Goal: Task Accomplishment & Management: Manage account settings

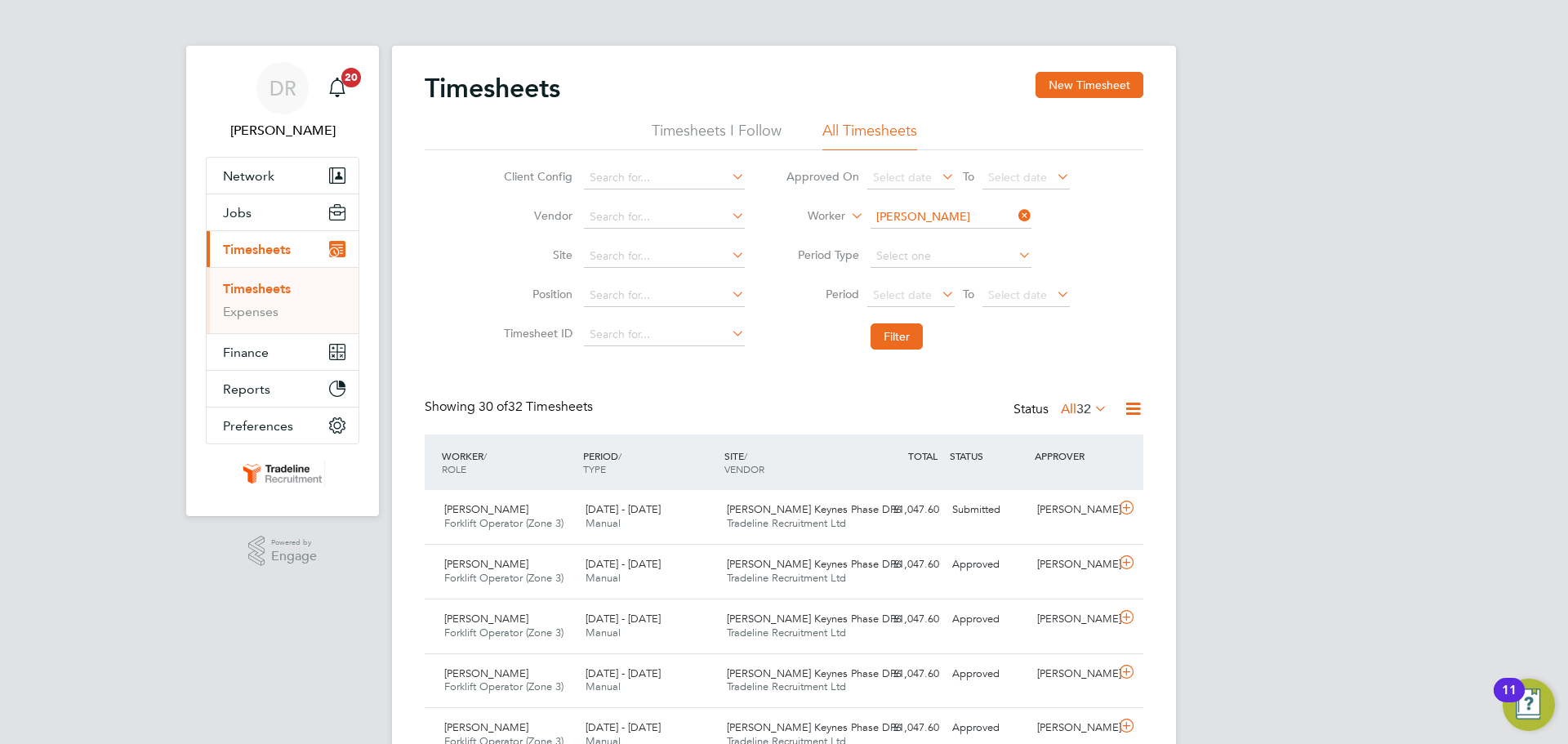
click at [937, 213] on input "[PERSON_NAME]" at bounding box center [951, 217] width 161 height 23
click at [955, 260] on li "[PERSON_NAME] son" at bounding box center [950, 261] width 162 height 22
type input "[PERSON_NAME]"
click at [895, 341] on button "Filter" at bounding box center [897, 336] width 52 height 26
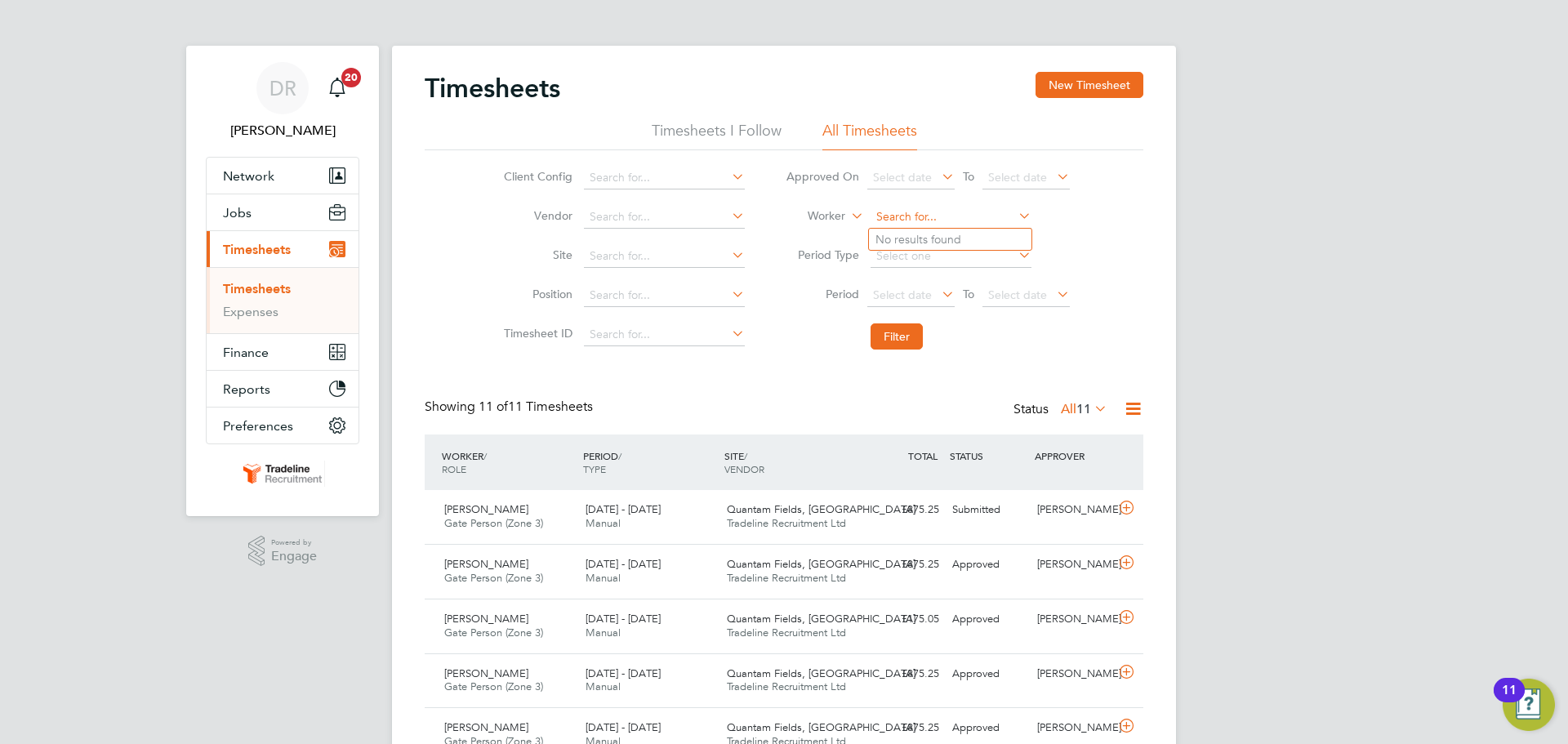
click at [939, 218] on input at bounding box center [951, 217] width 161 height 23
click at [1095, 85] on button "New Timesheet" at bounding box center [1089, 85] width 108 height 26
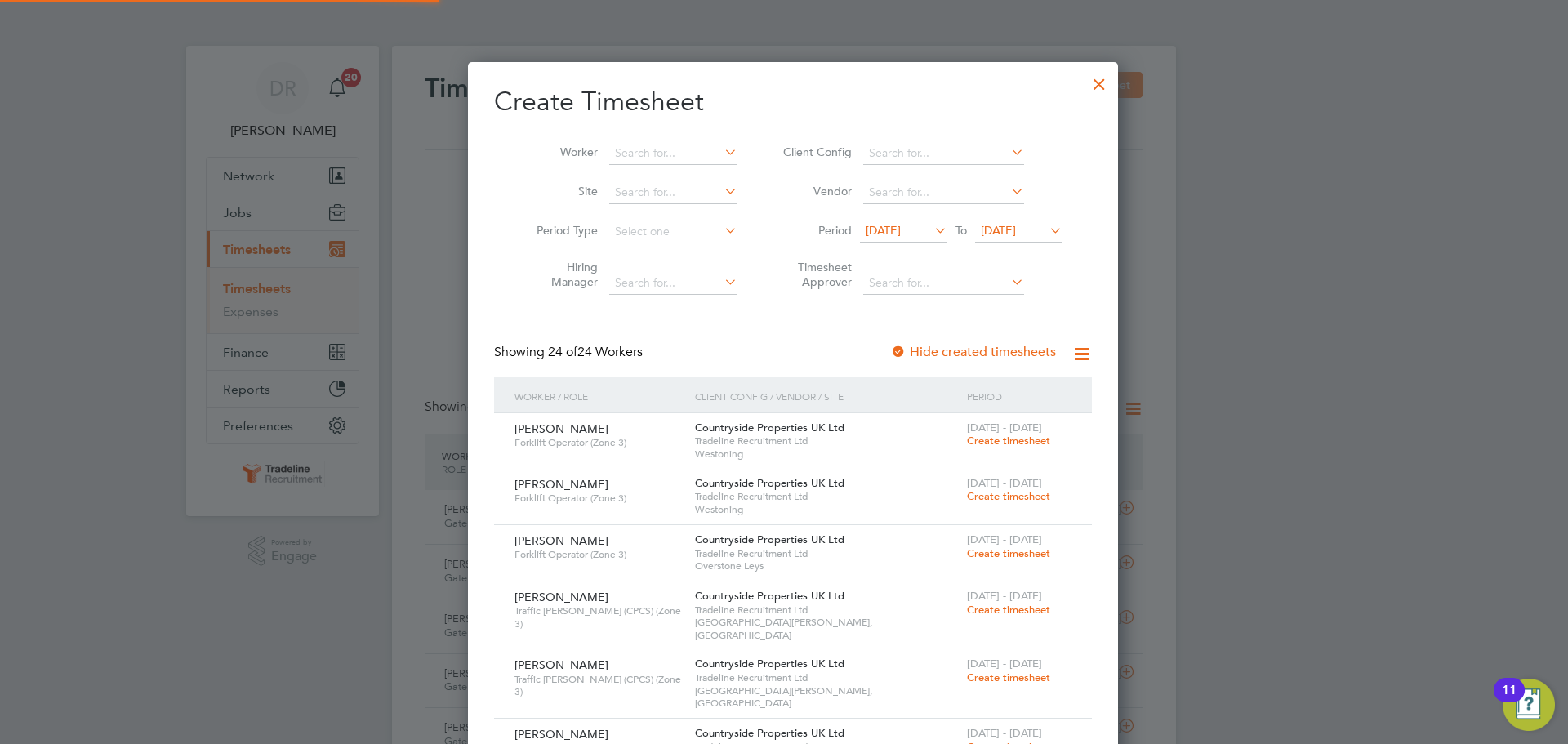
scroll to position [2405, 632]
click at [623, 146] on input at bounding box center [673, 153] width 128 height 23
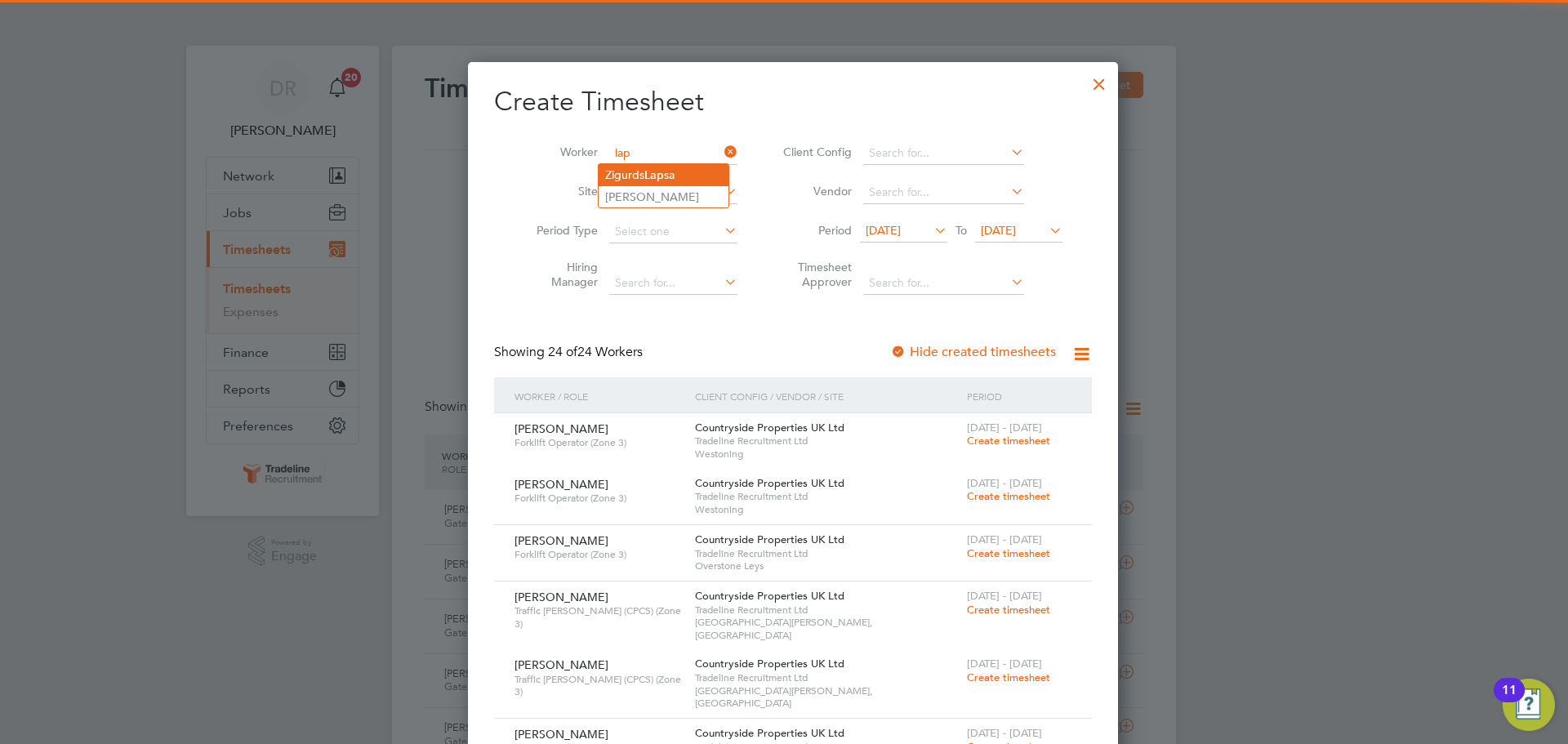
click at [638, 172] on li "Zigurds Lap sa" at bounding box center [663, 175] width 130 height 22
type input "[PERSON_NAME]"
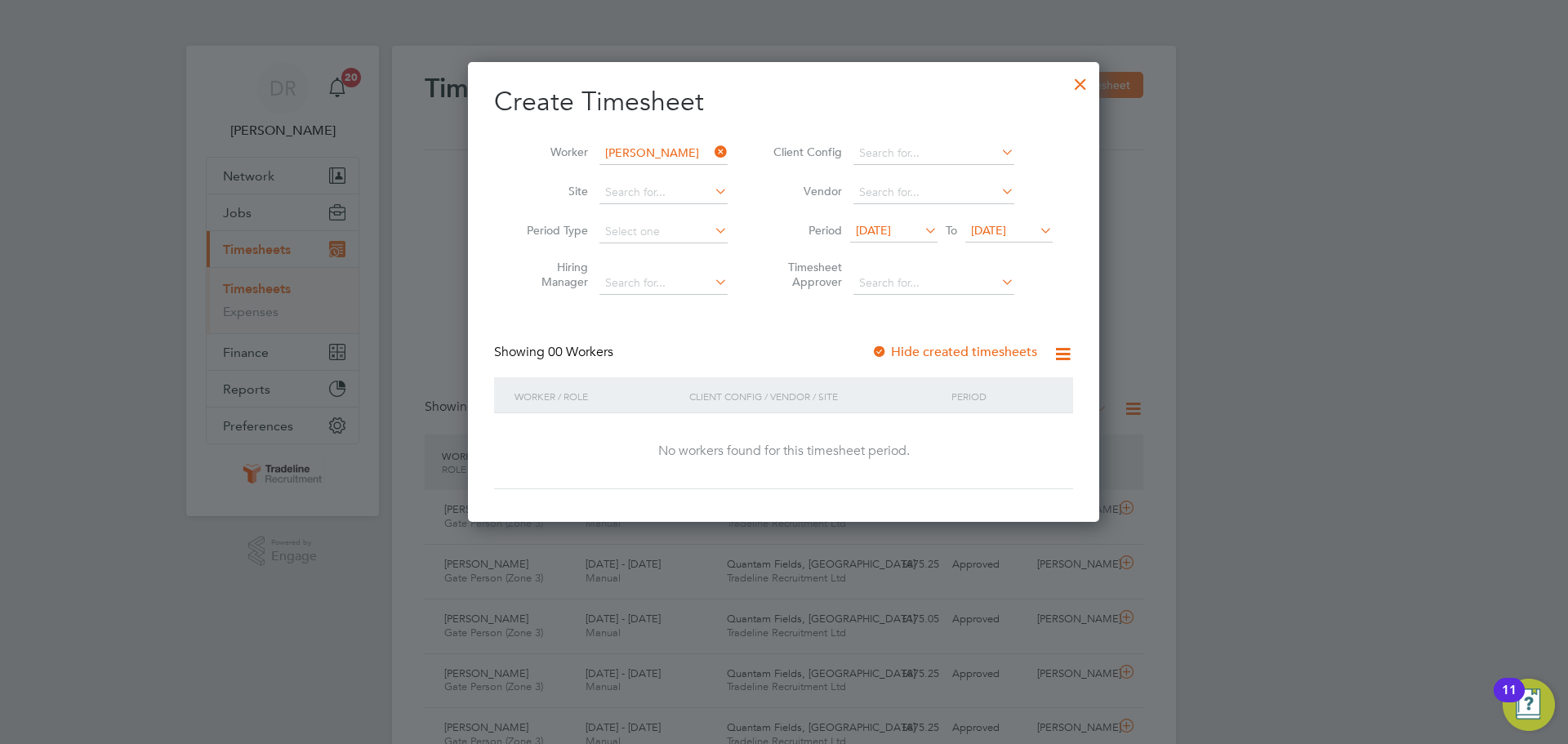
scroll to position [460, 632]
click at [1005, 225] on span "[DATE]" at bounding box center [989, 230] width 35 height 15
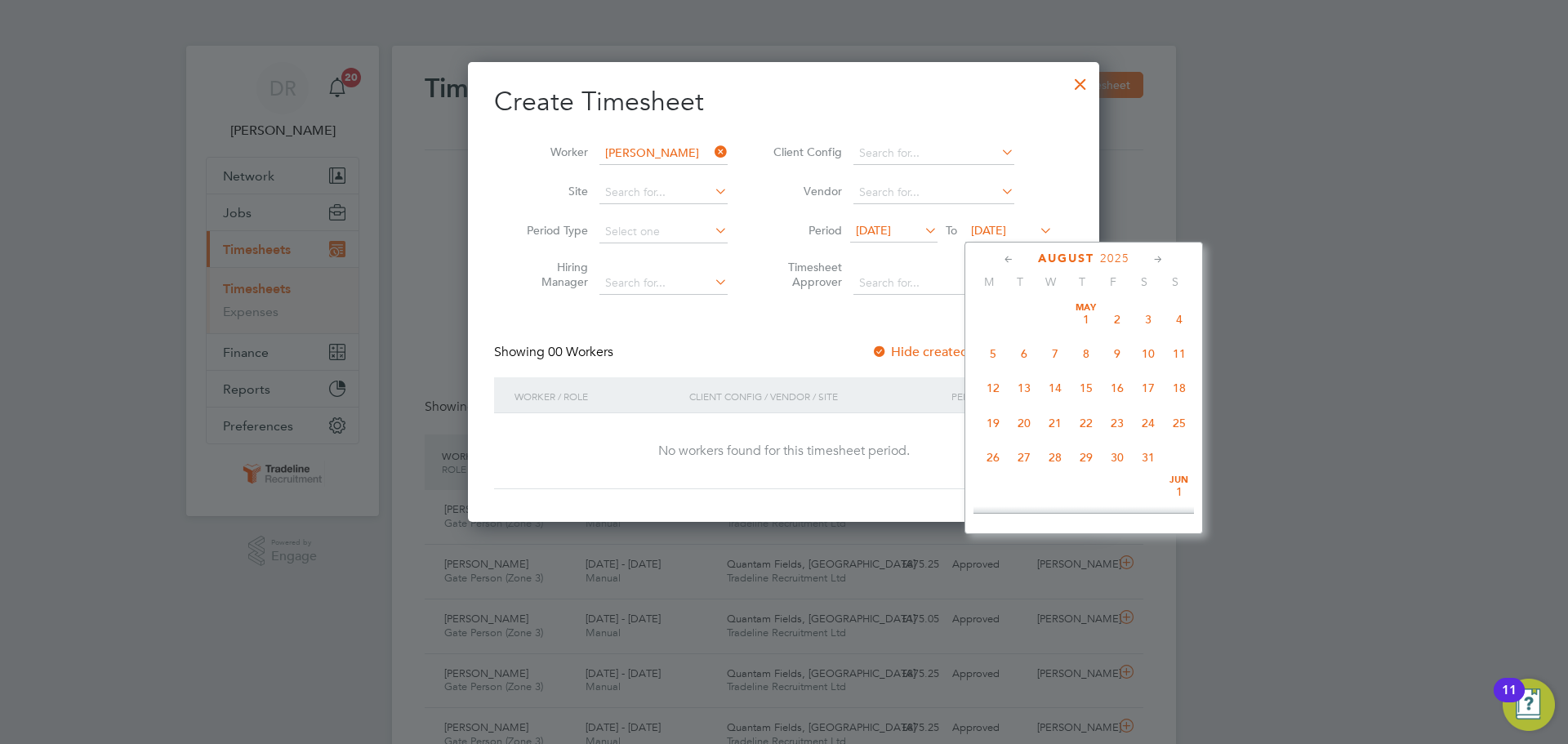
scroll to position [601, 0]
click at [1164, 491] on span "14" at bounding box center [1179, 475] width 31 height 31
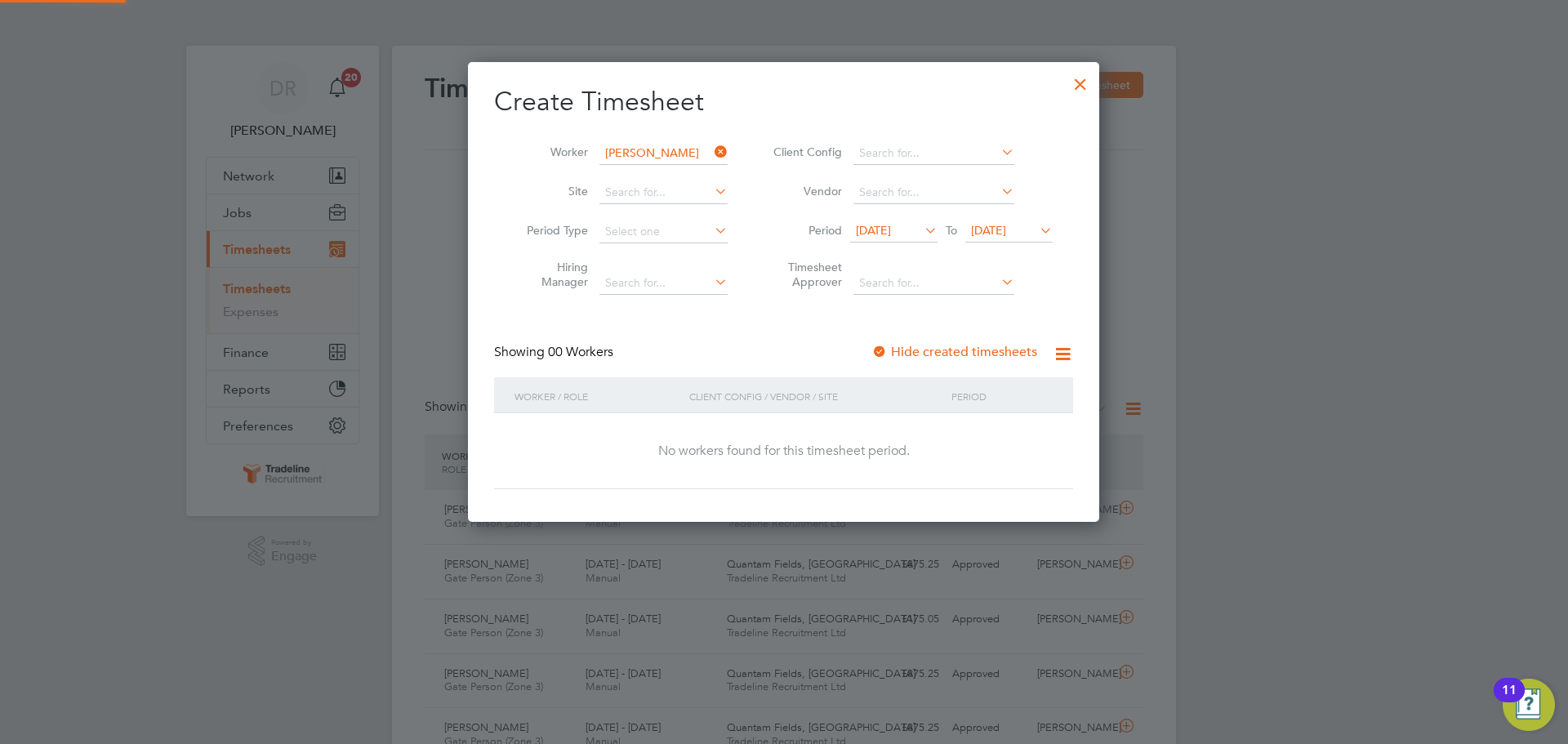
scroll to position [460, 632]
click at [1176, 494] on div "Timesheets New Timesheet Timesheets I Follow All Timesheets Client Config Vendo…" at bounding box center [784, 584] width 784 height 1077
click at [933, 240] on span "[DATE]" at bounding box center [893, 231] width 87 height 22
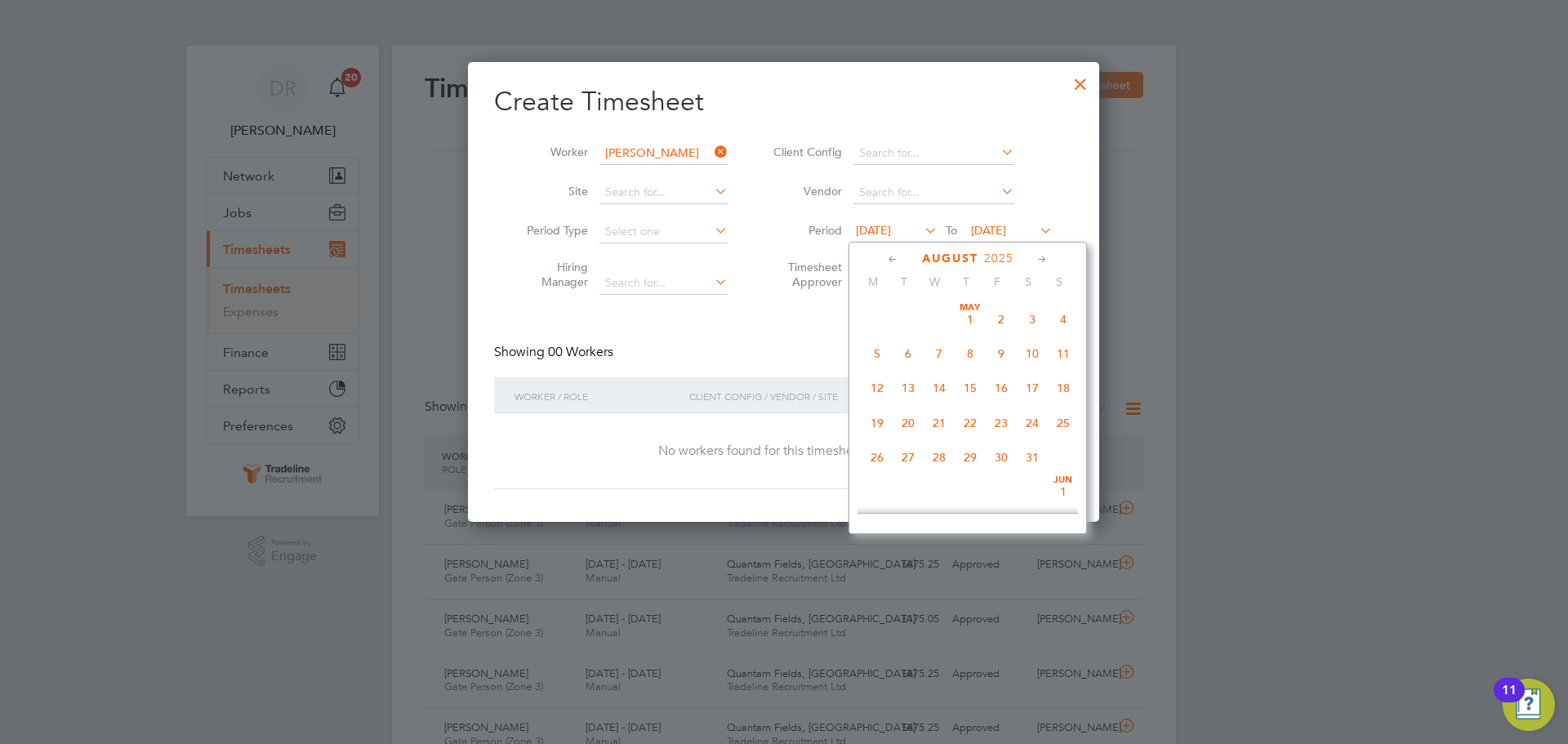
scroll to position [565, 0]
click at [886, 261] on icon at bounding box center [892, 259] width 16 height 18
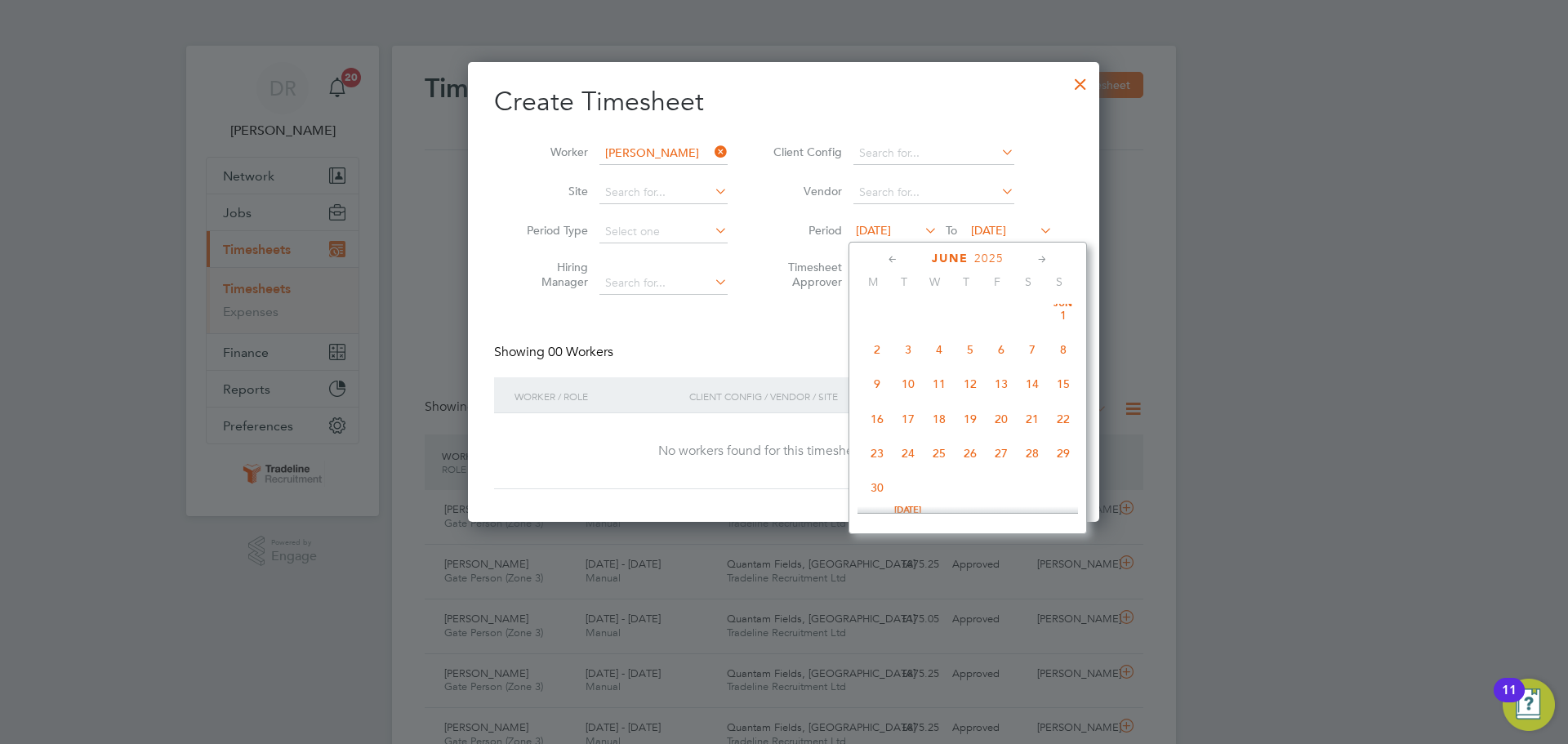
scroll to position [0, 0]
click at [886, 261] on icon at bounding box center [892, 259] width 16 height 18
click at [871, 356] on span "3" at bounding box center [877, 353] width 31 height 31
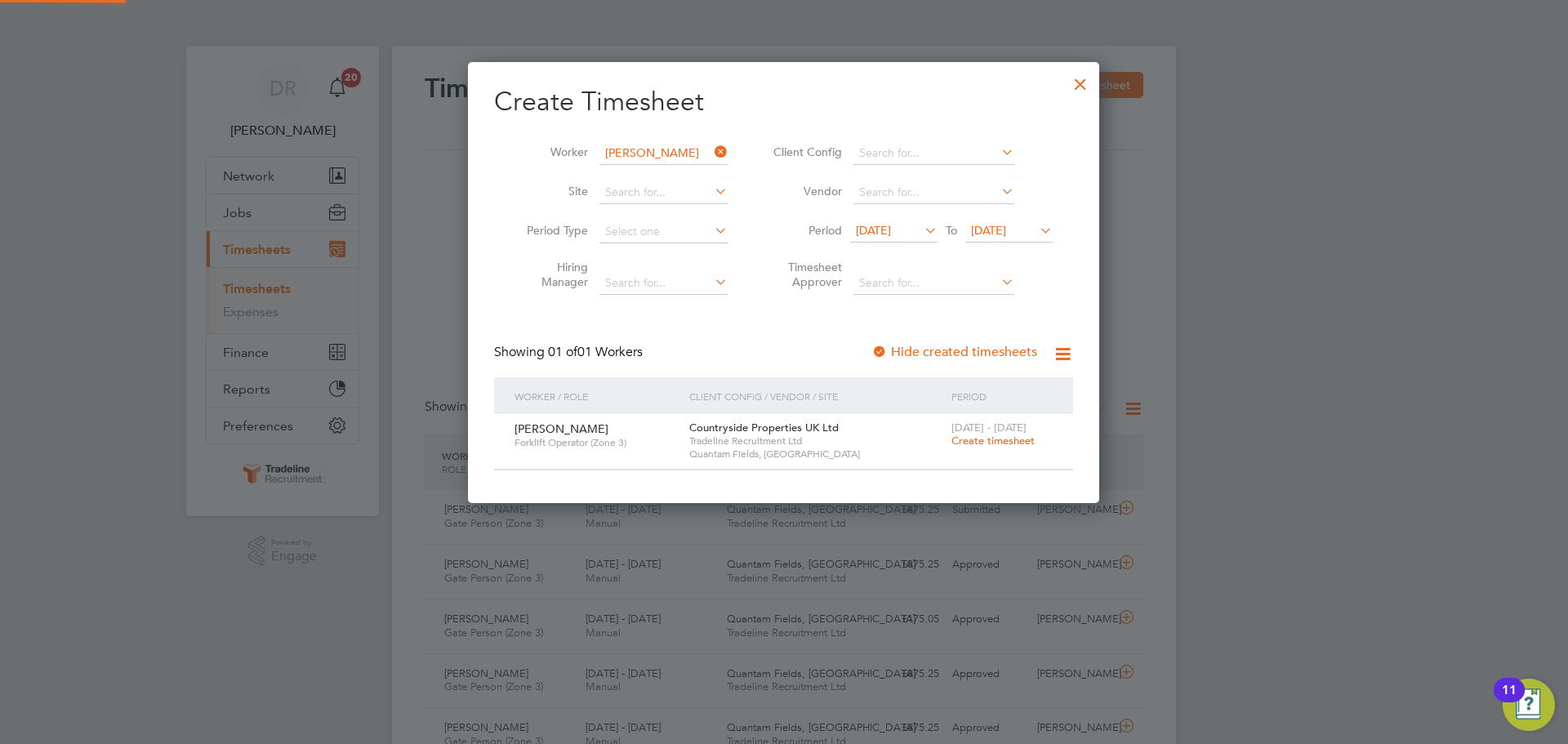
scroll to position [440, 632]
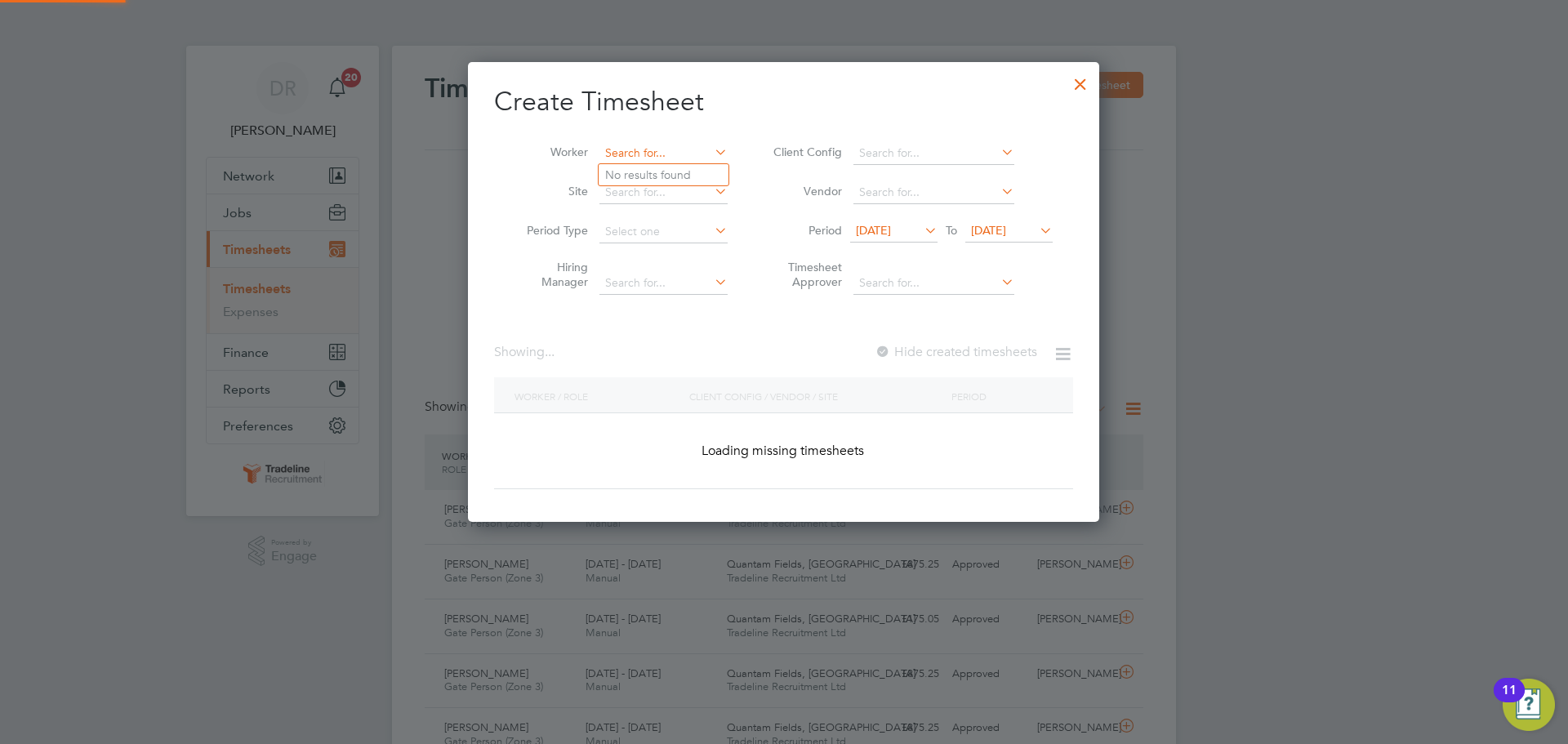
click at [684, 150] on input at bounding box center [663, 153] width 128 height 23
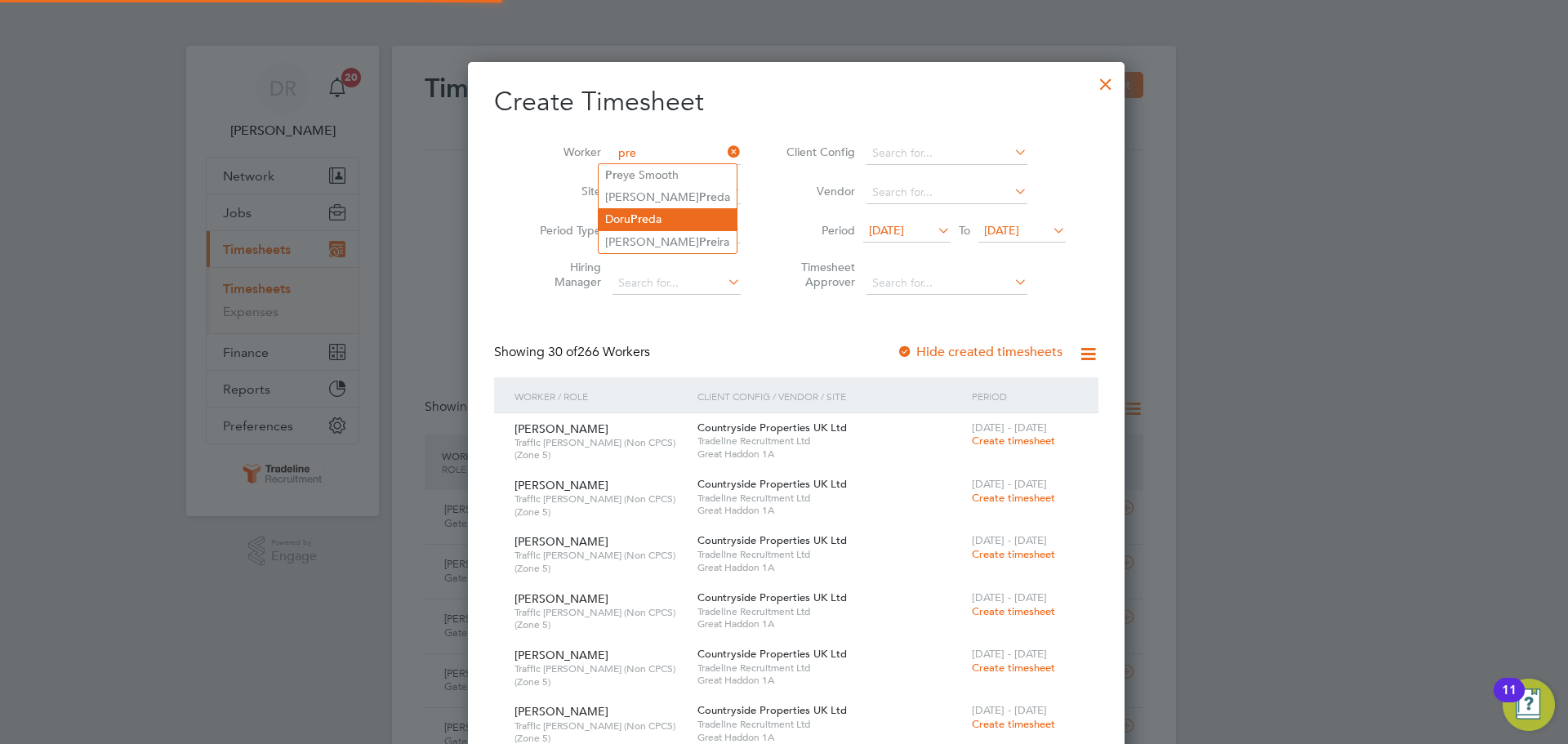
scroll to position [6570, 632]
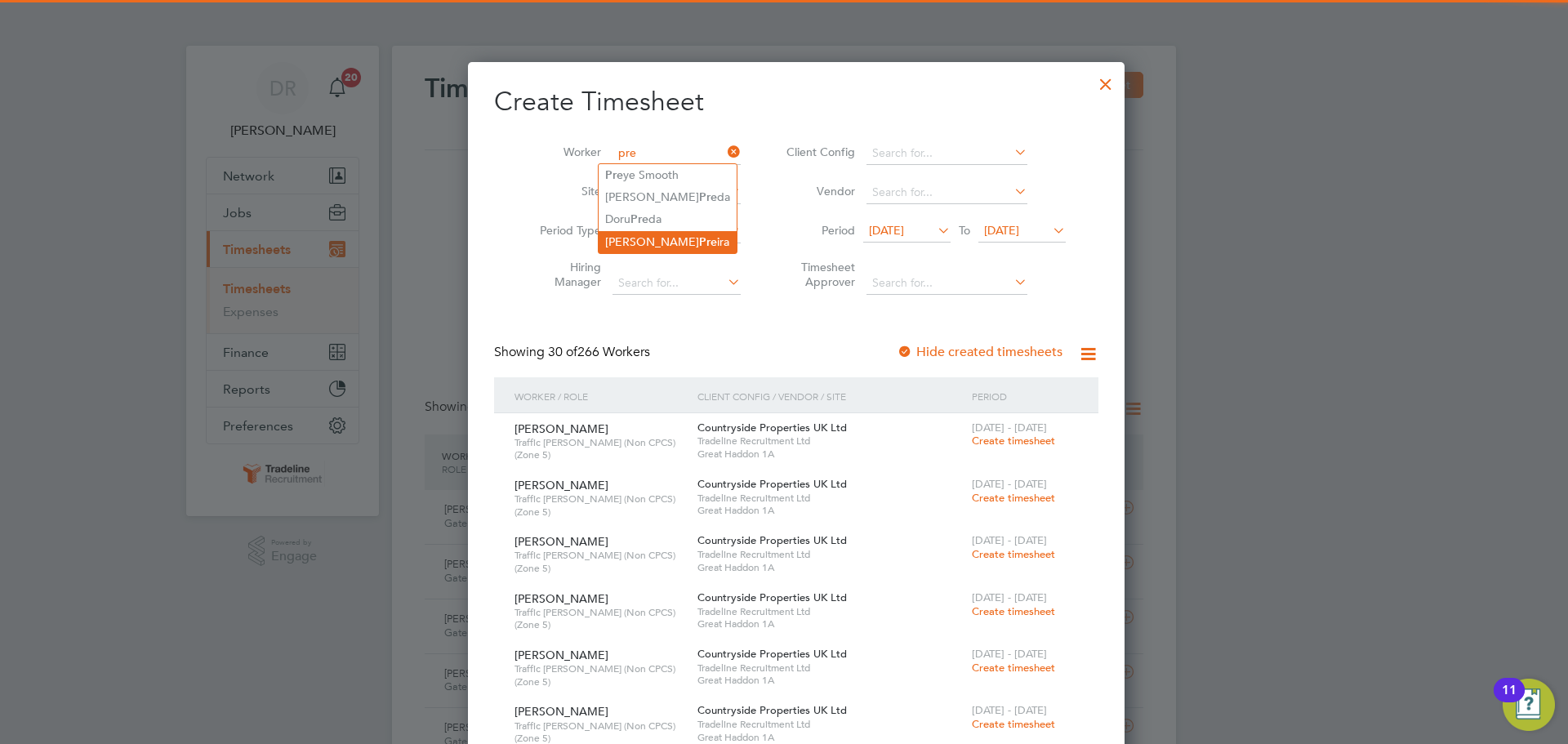
click at [699, 238] on b "Pre" at bounding box center [707, 242] width 18 height 14
type input "[PERSON_NAME]"
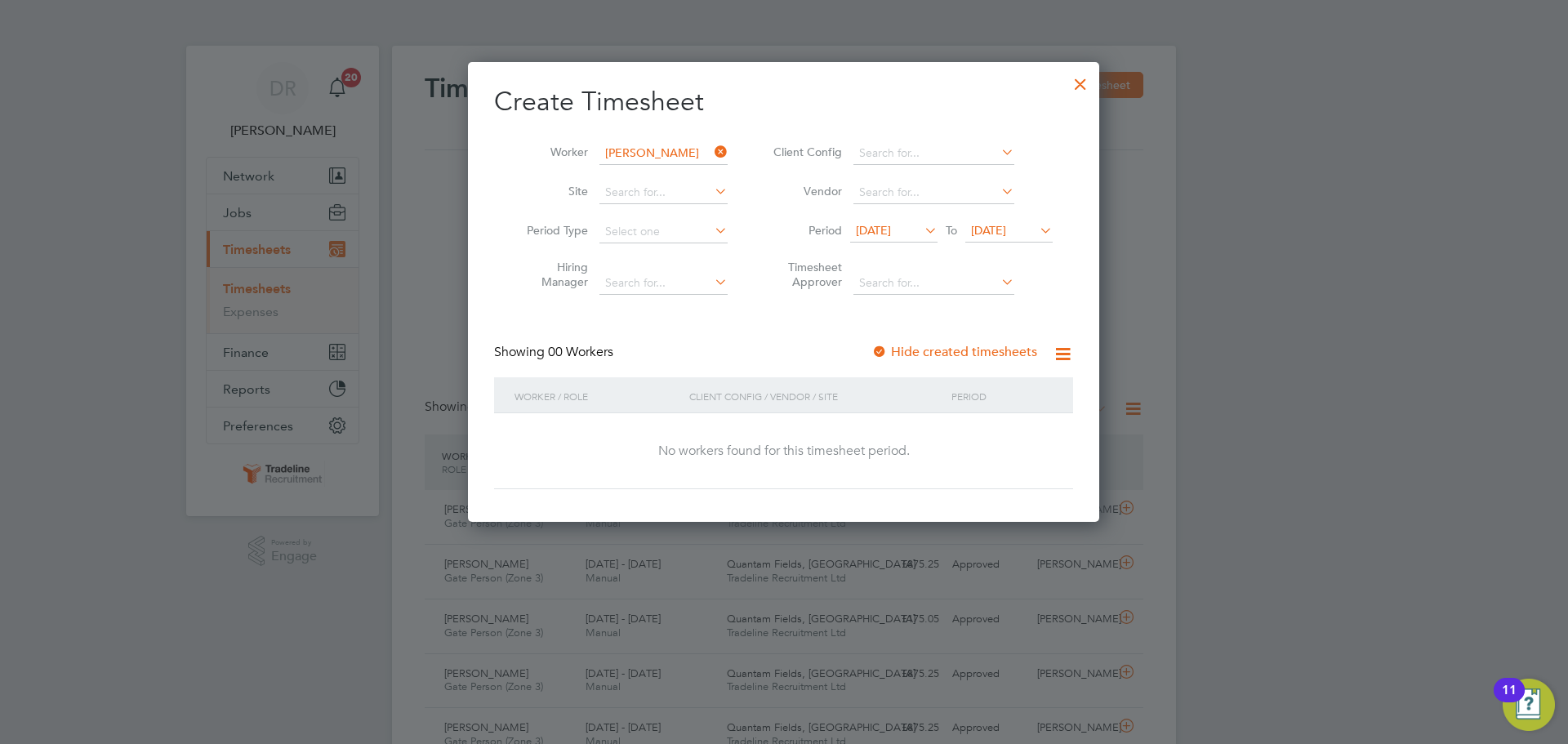
scroll to position [460, 632]
click at [891, 228] on span "[DATE]" at bounding box center [873, 230] width 35 height 15
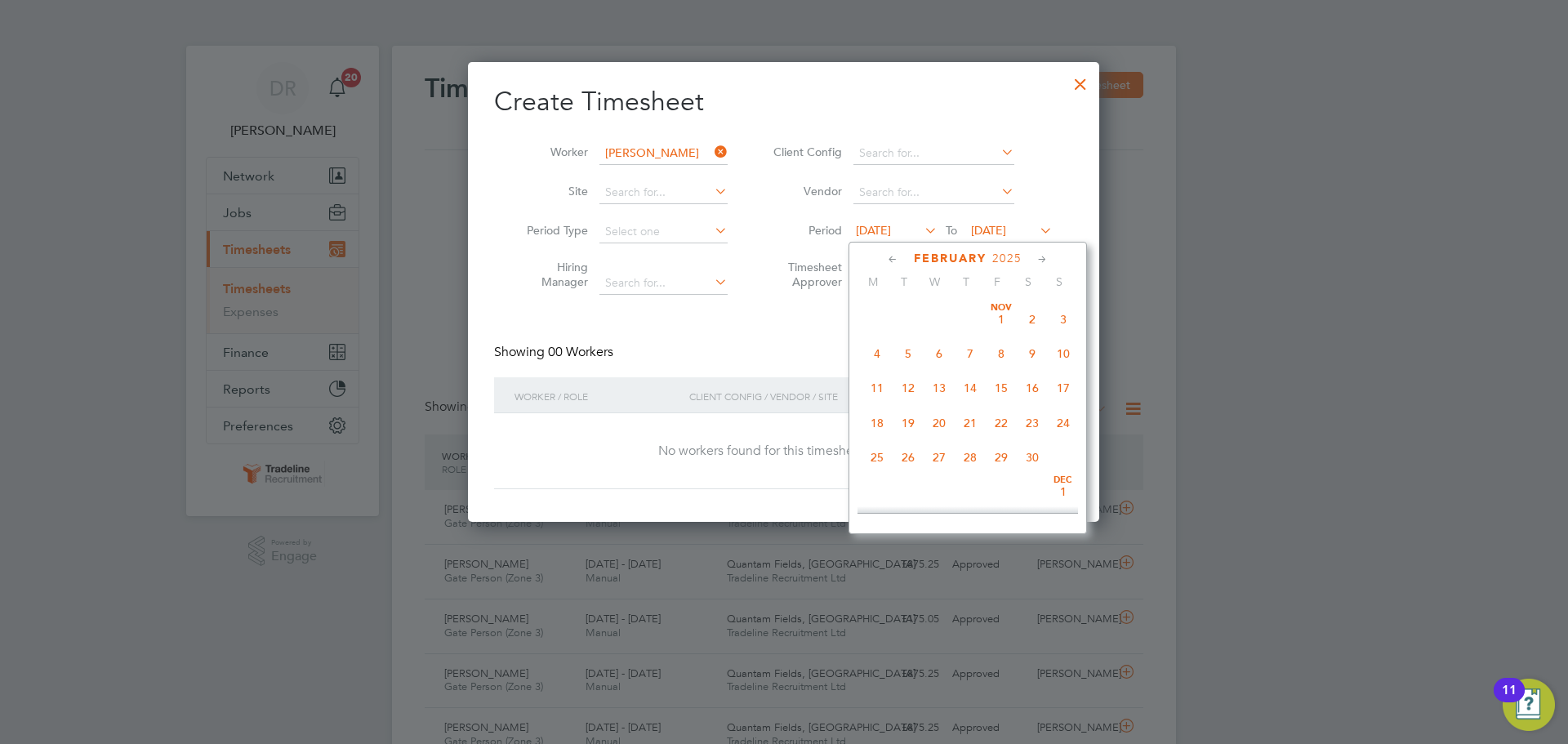
scroll to position [530, 0]
click at [1316, 284] on div at bounding box center [784, 372] width 1568 height 744
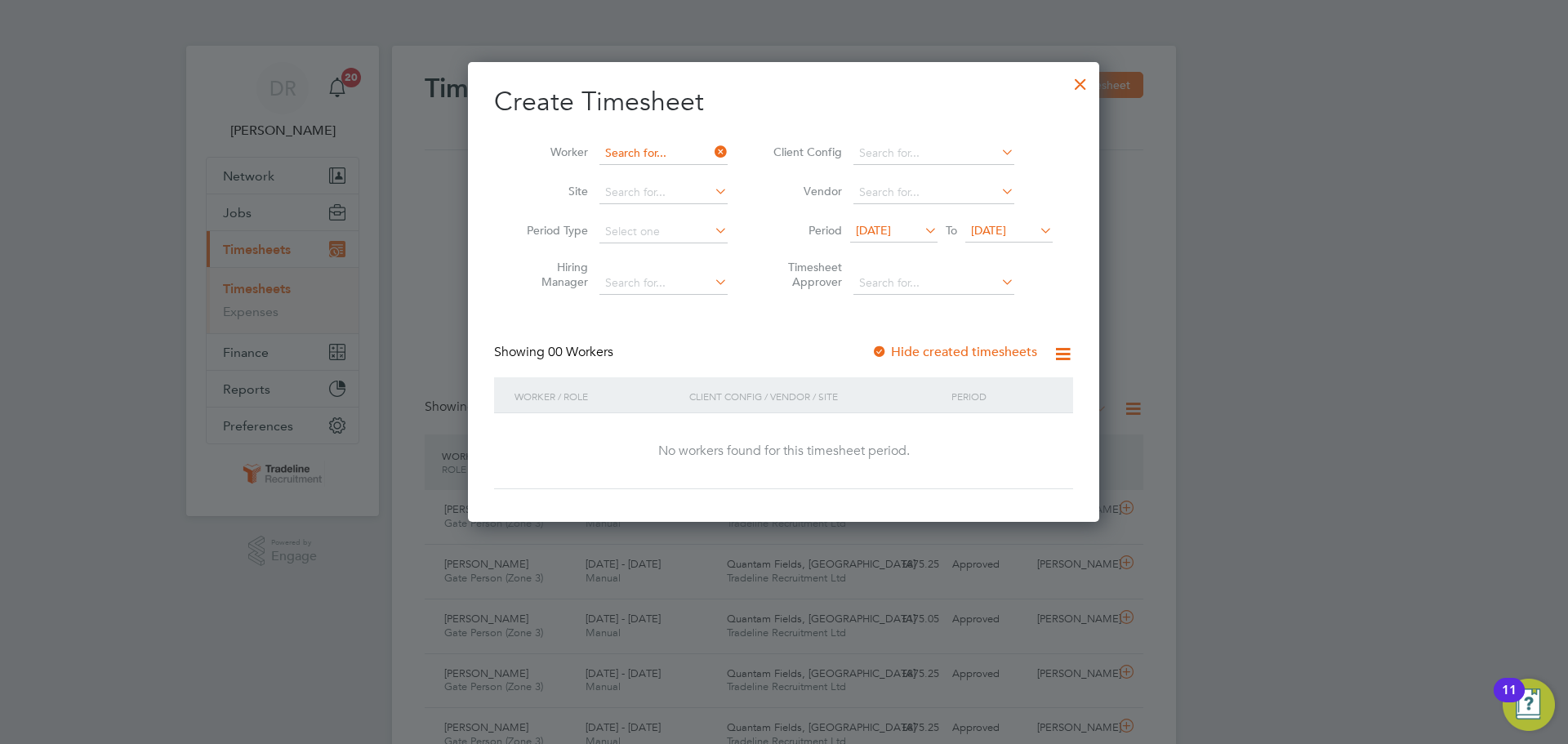
scroll to position [460, 632]
click at [678, 156] on input at bounding box center [663, 153] width 128 height 23
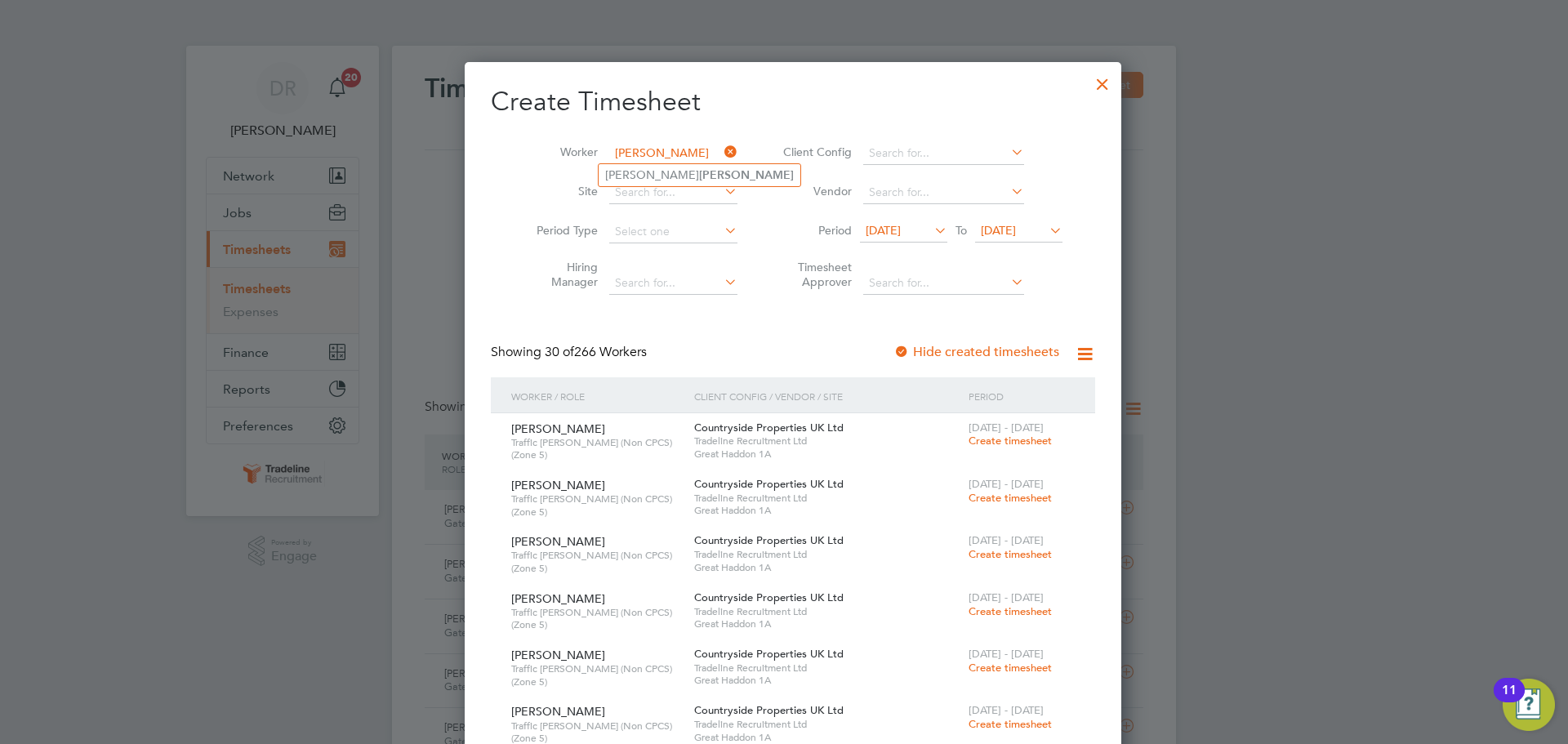
scroll to position [8, 8]
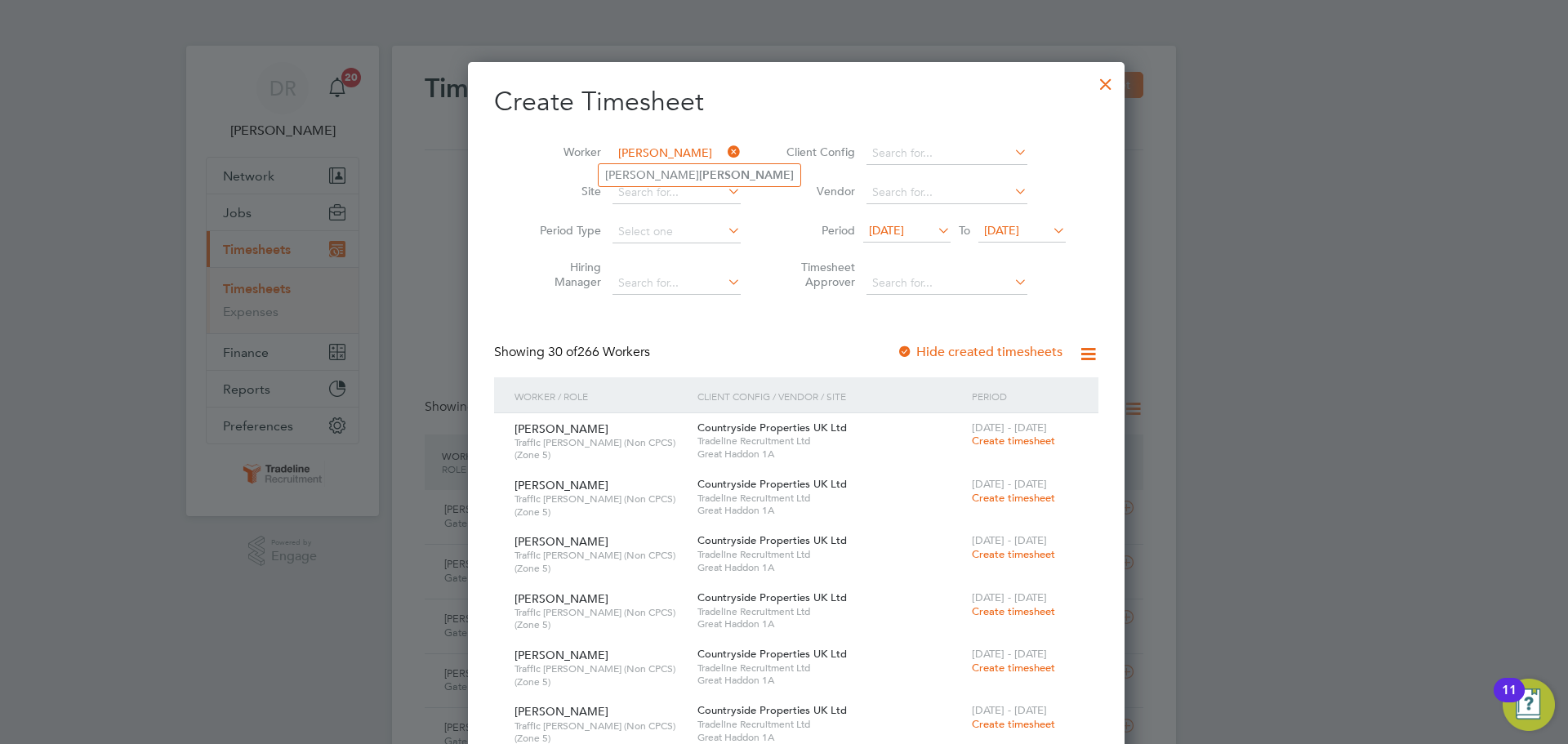
type input "[PERSON_NAME]"
click at [1091, 78] on div at bounding box center [1105, 80] width 29 height 29
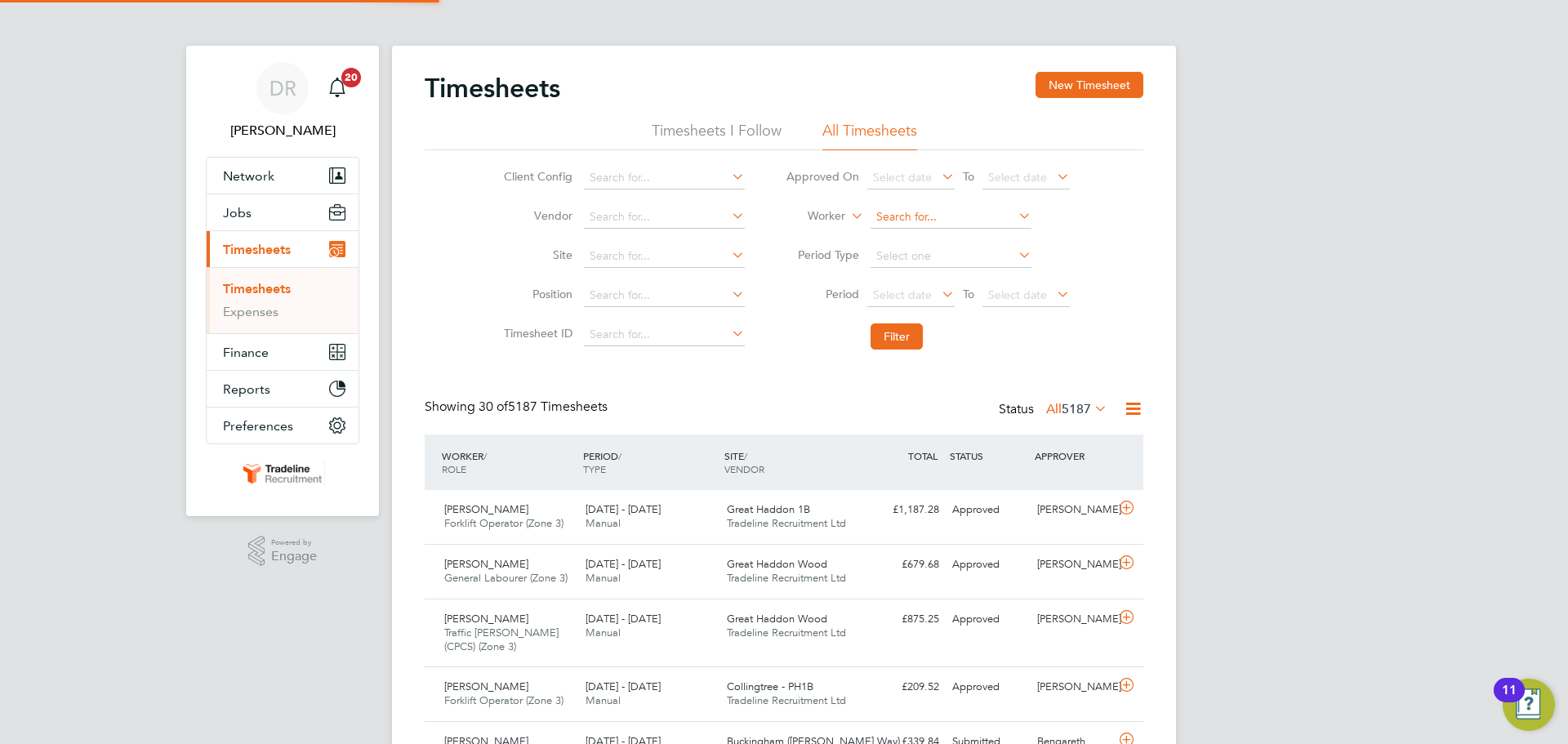
click at [881, 212] on input at bounding box center [951, 217] width 161 height 23
click at [880, 222] on input at bounding box center [951, 217] width 161 height 23
click at [969, 239] on b "[PERSON_NAME]" at bounding box center [1016, 239] width 95 height 14
type input "[PERSON_NAME]"
click at [908, 342] on button "Filter" at bounding box center [897, 336] width 52 height 26
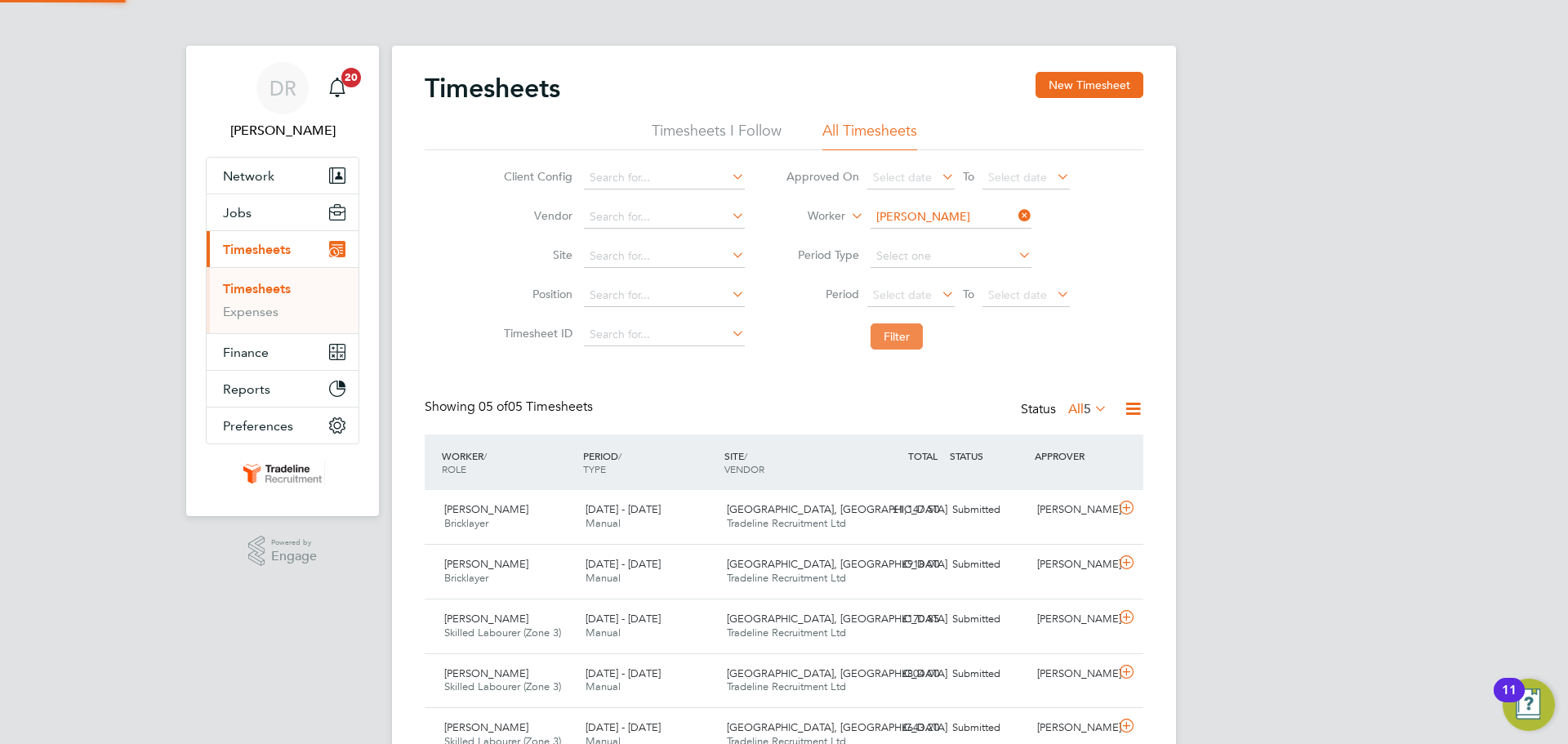
scroll to position [42, 142]
click at [895, 212] on input at bounding box center [951, 217] width 161 height 23
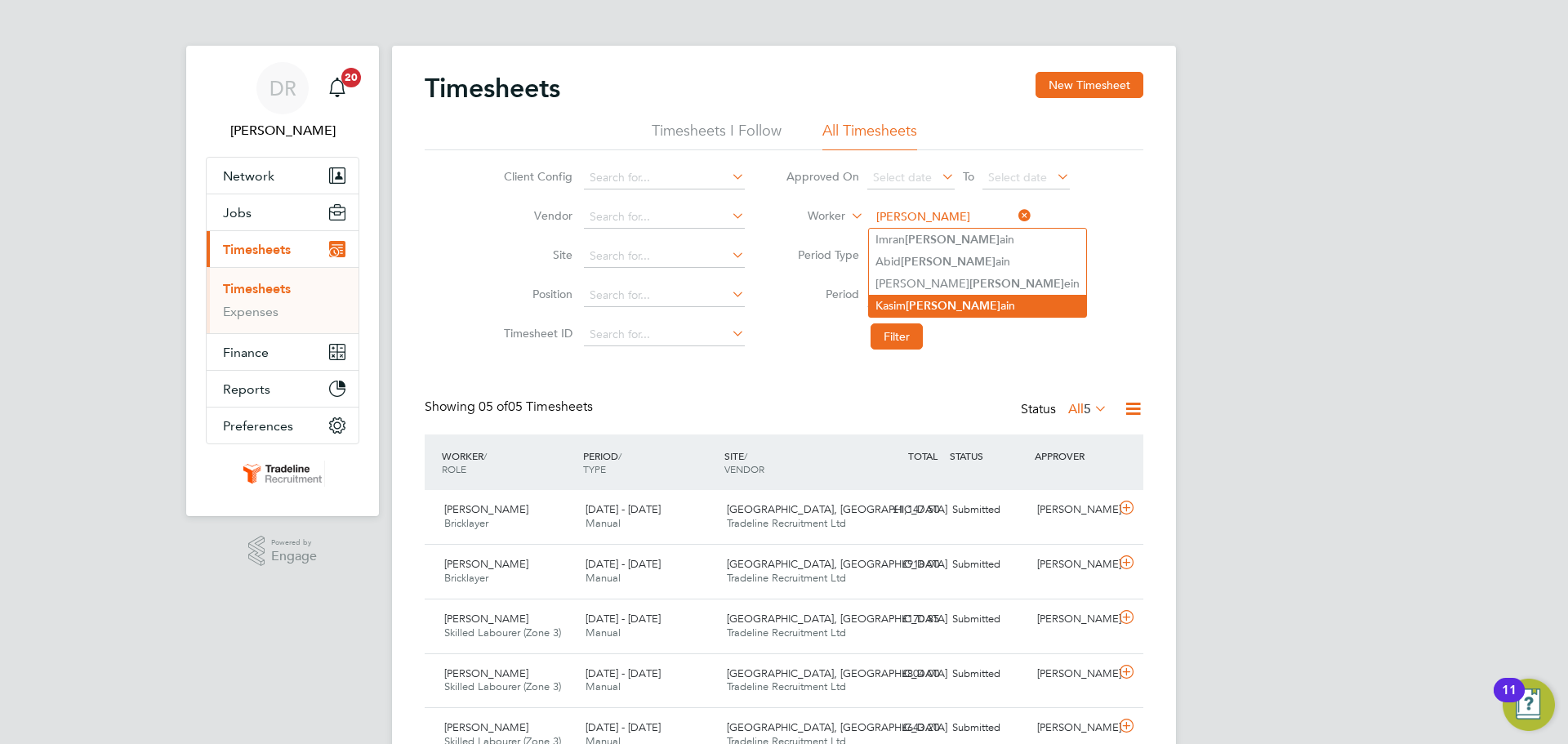
click at [925, 295] on li "[PERSON_NAME] ain" at bounding box center [977, 305] width 217 height 22
type input "[PERSON_NAME]"
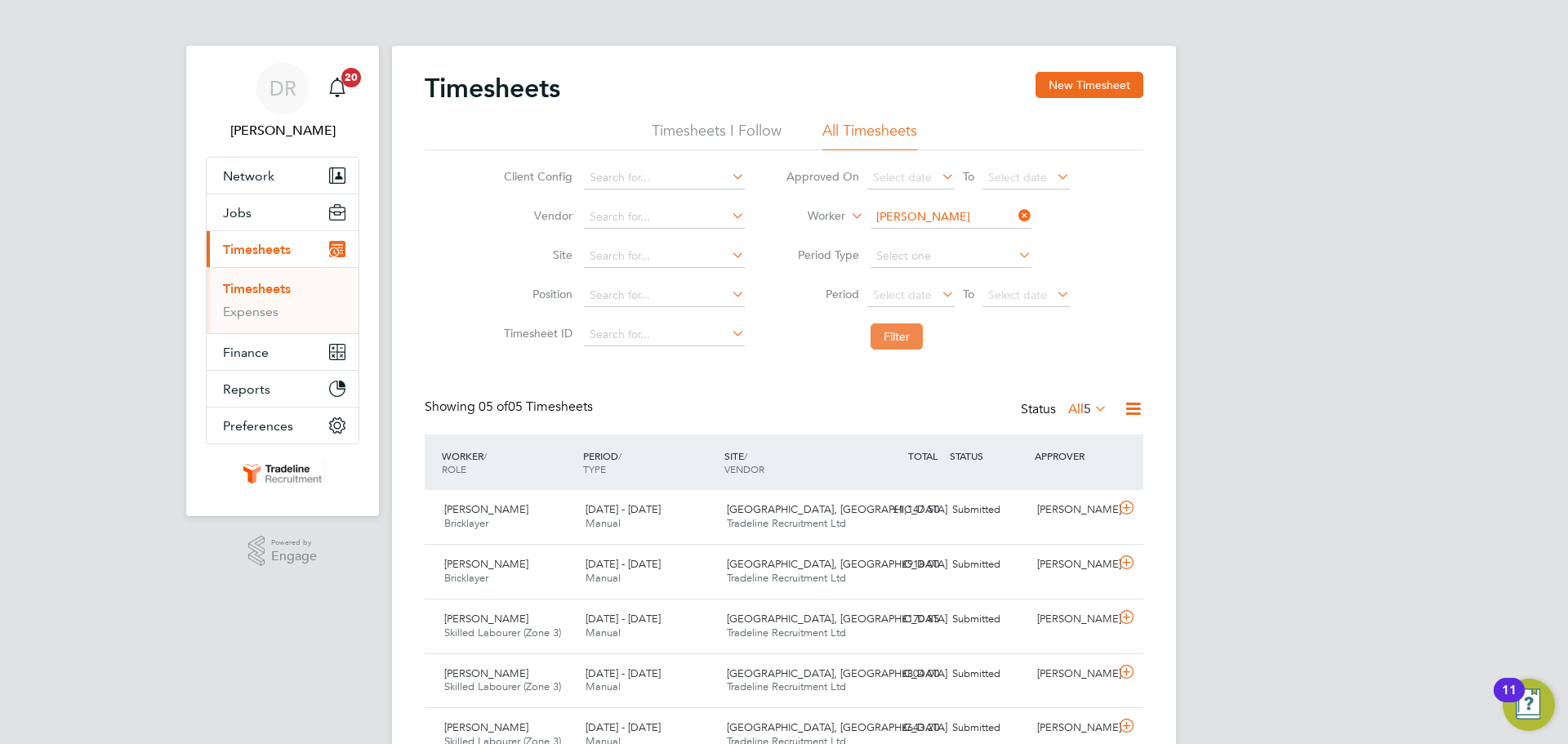
click at [906, 329] on button "Filter" at bounding box center [897, 336] width 52 height 26
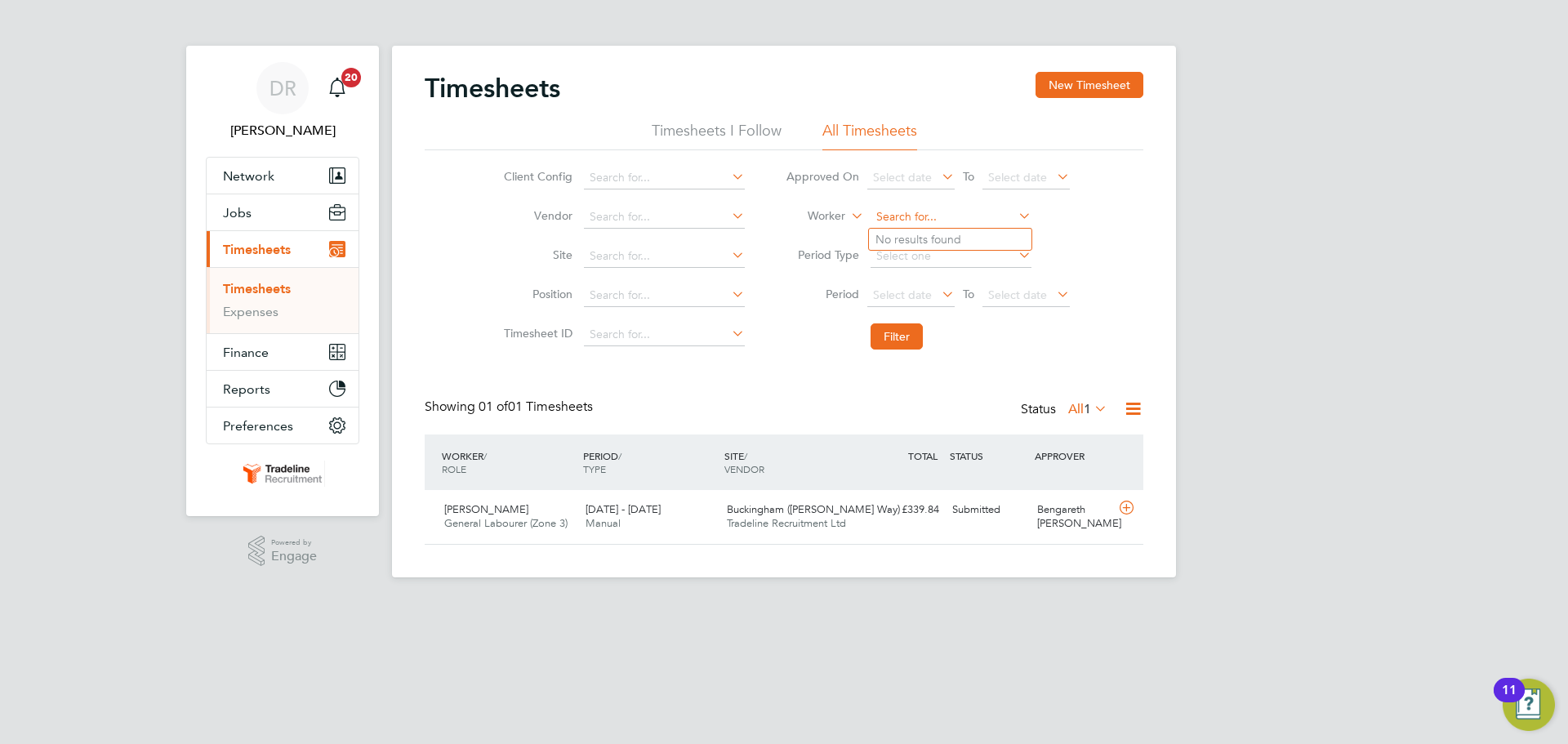
click at [938, 211] on input at bounding box center [951, 217] width 161 height 23
click at [969, 259] on b "Simp" at bounding box center [983, 261] width 27 height 14
type input "[PERSON_NAME]"
click at [892, 338] on button "Filter" at bounding box center [897, 336] width 52 height 26
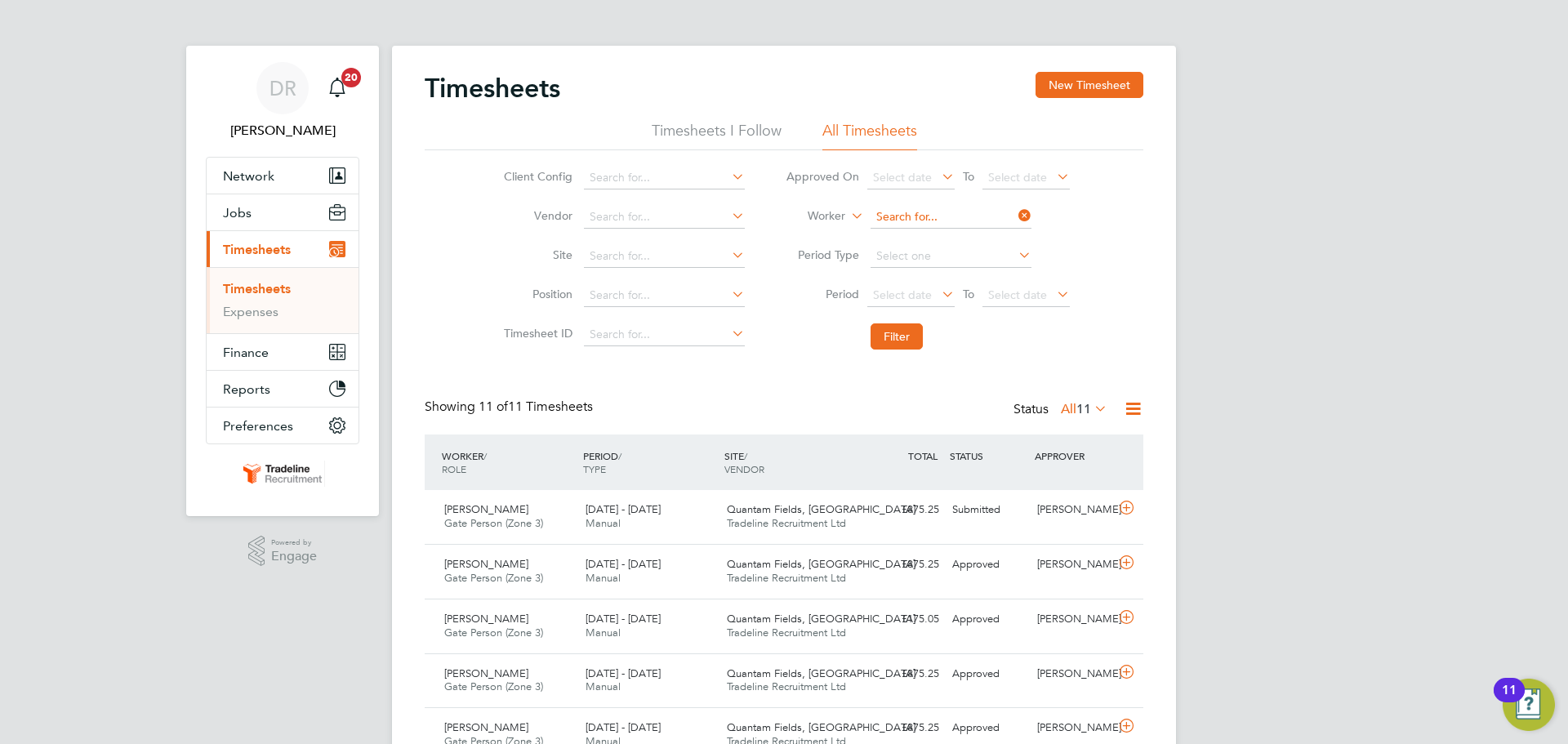
click at [926, 221] on input at bounding box center [951, 217] width 161 height 23
click at [969, 284] on b "Cos" at bounding box center [979, 284] width 20 height 14
type input "[PERSON_NAME]"
click at [910, 333] on button "Filter" at bounding box center [897, 336] width 52 height 26
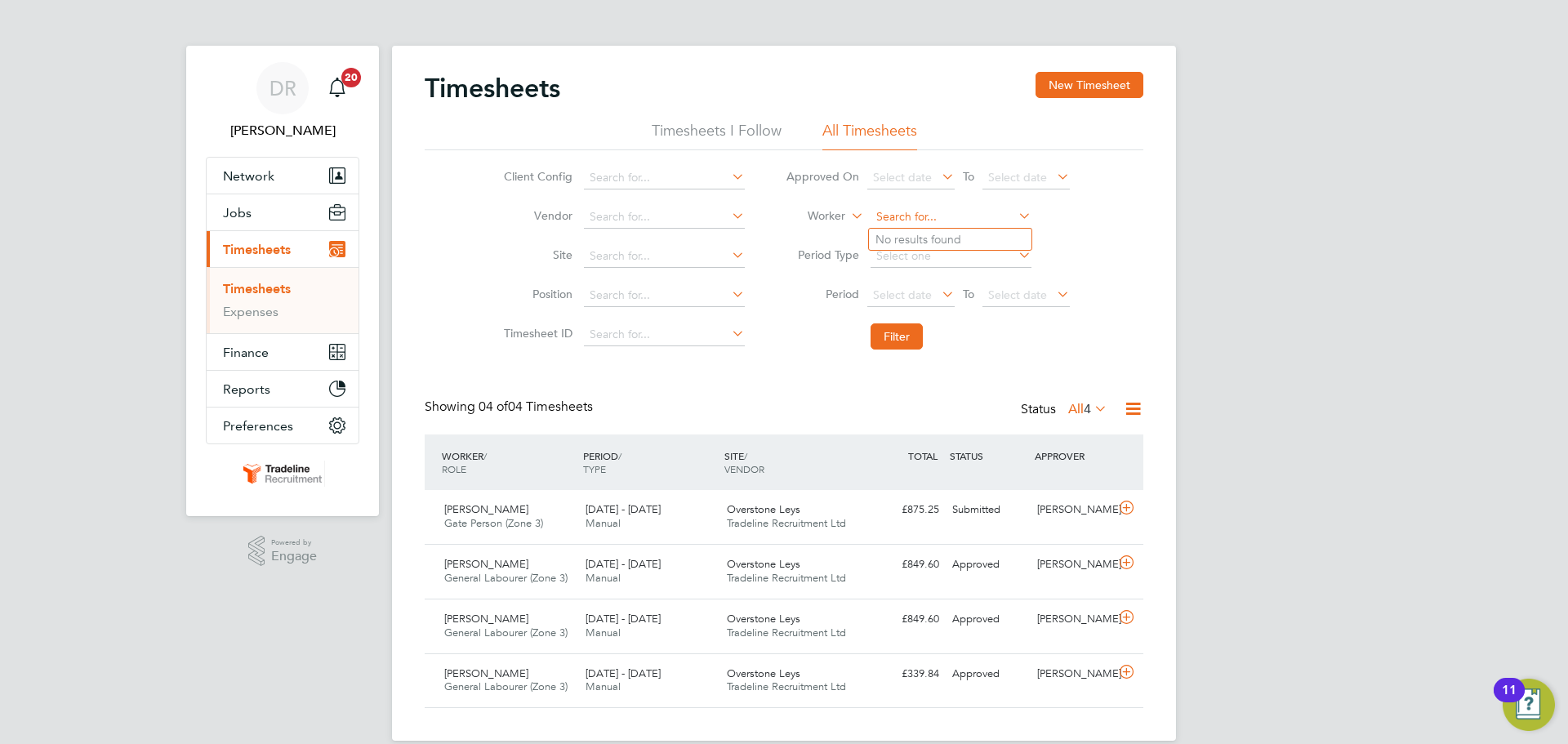
click at [924, 213] on input at bounding box center [951, 217] width 161 height 23
click at [928, 255] on li "[PERSON_NAME] u" at bounding box center [950, 261] width 162 height 22
type input "[PERSON_NAME]"
click at [904, 341] on button "Filter" at bounding box center [897, 336] width 52 height 26
click at [924, 218] on input at bounding box center [951, 217] width 161 height 23
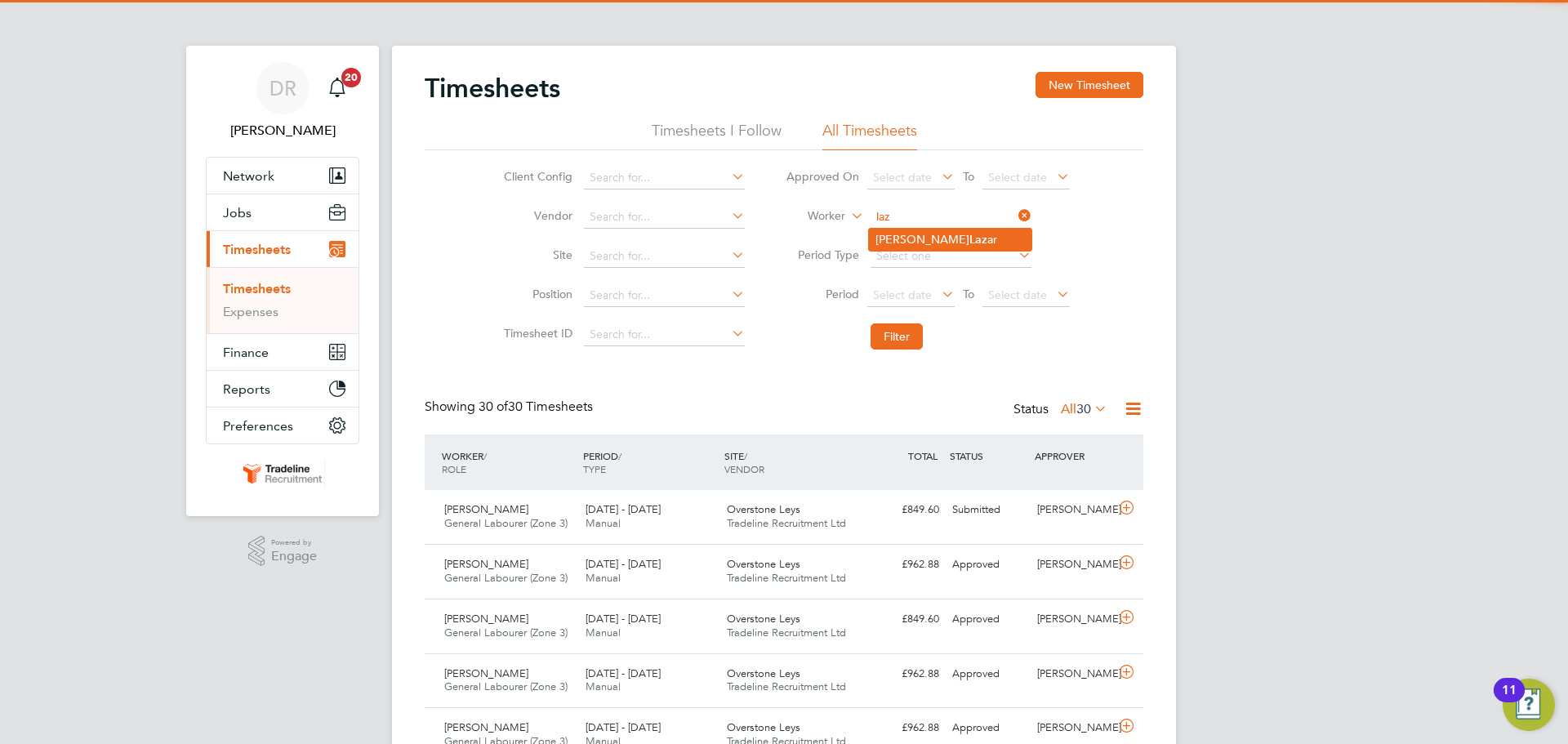
click at [932, 233] on li "[PERSON_NAME] ar" at bounding box center [950, 239] width 162 height 22
type input "Florin-[PERSON_NAME]"
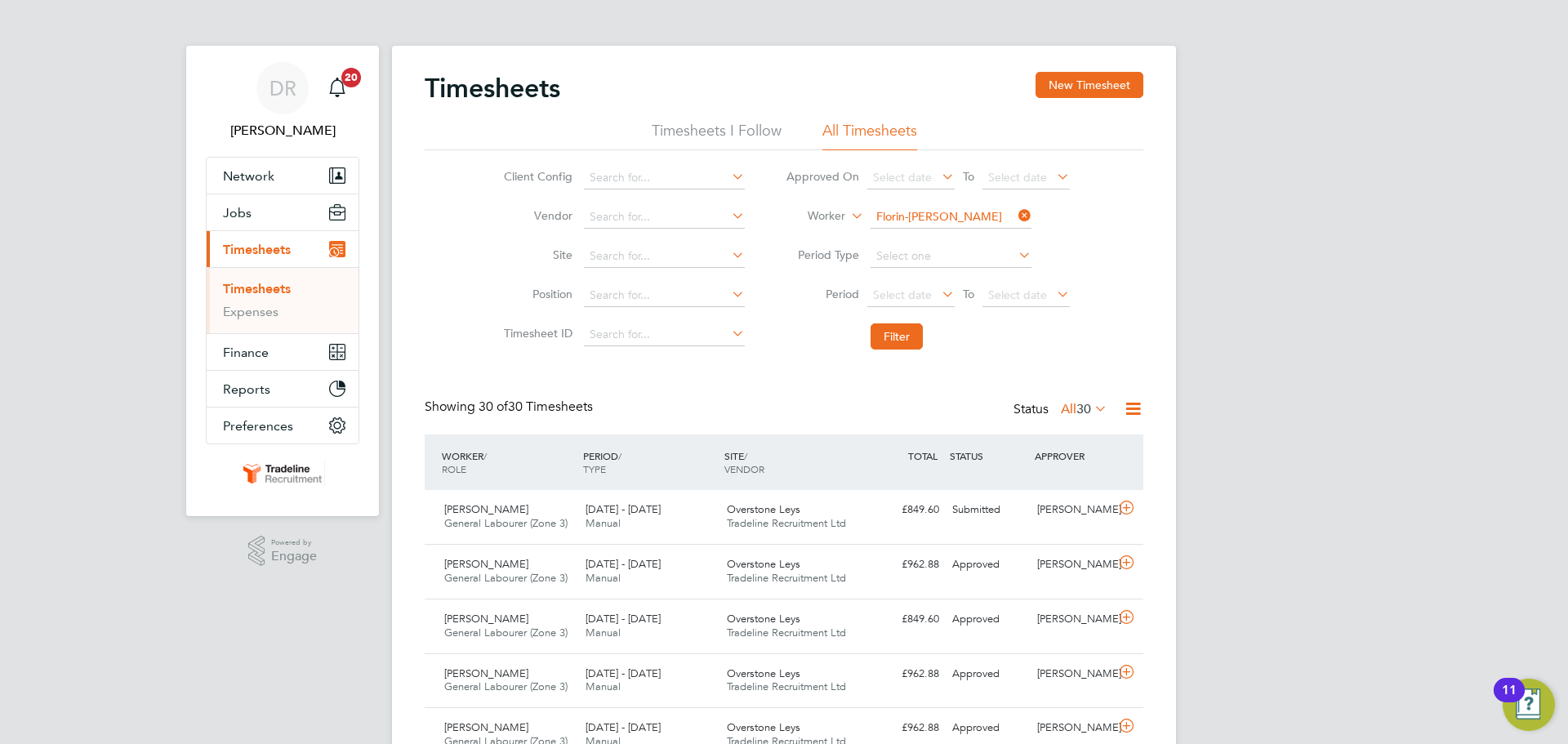
click at [907, 320] on li "Filter" at bounding box center [928, 336] width 325 height 43
click at [906, 331] on button "Filter" at bounding box center [897, 336] width 52 height 26
click at [921, 218] on input at bounding box center [951, 217] width 161 height 23
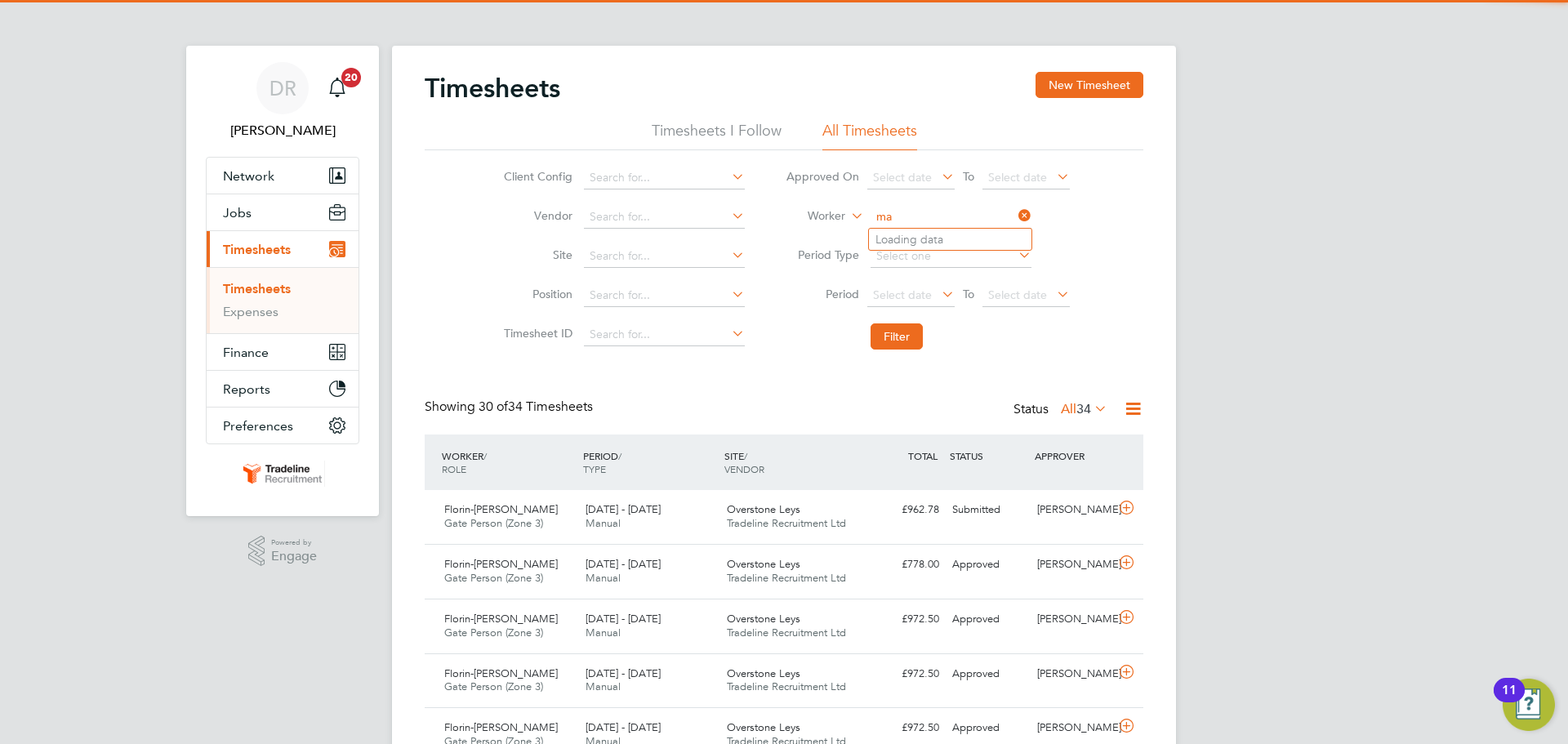
type input "m"
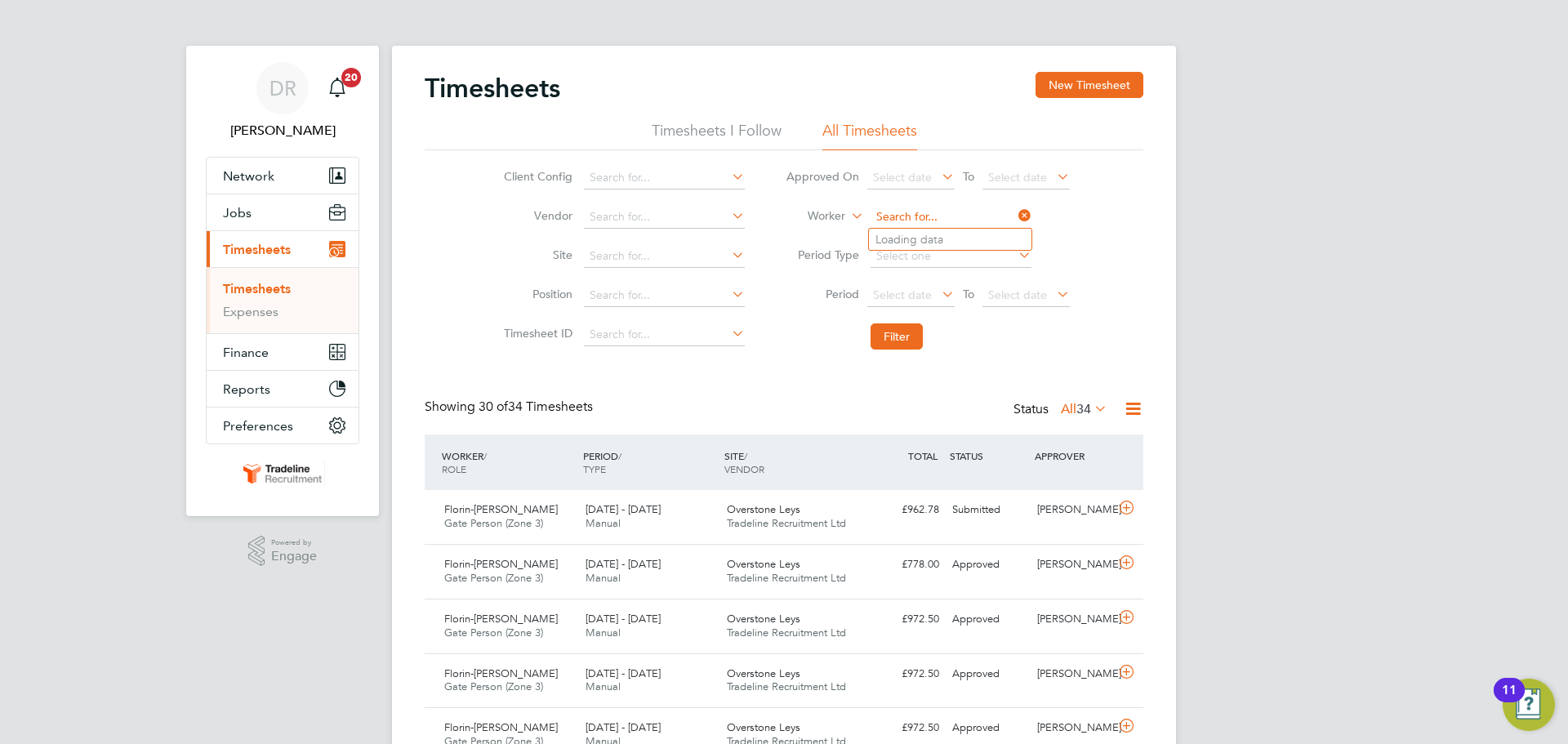
type input "c"
click at [969, 235] on b "Mca" at bounding box center [980, 239] width 23 height 14
type input "[PERSON_NAME]"
click at [902, 336] on button "Filter" at bounding box center [897, 336] width 52 height 26
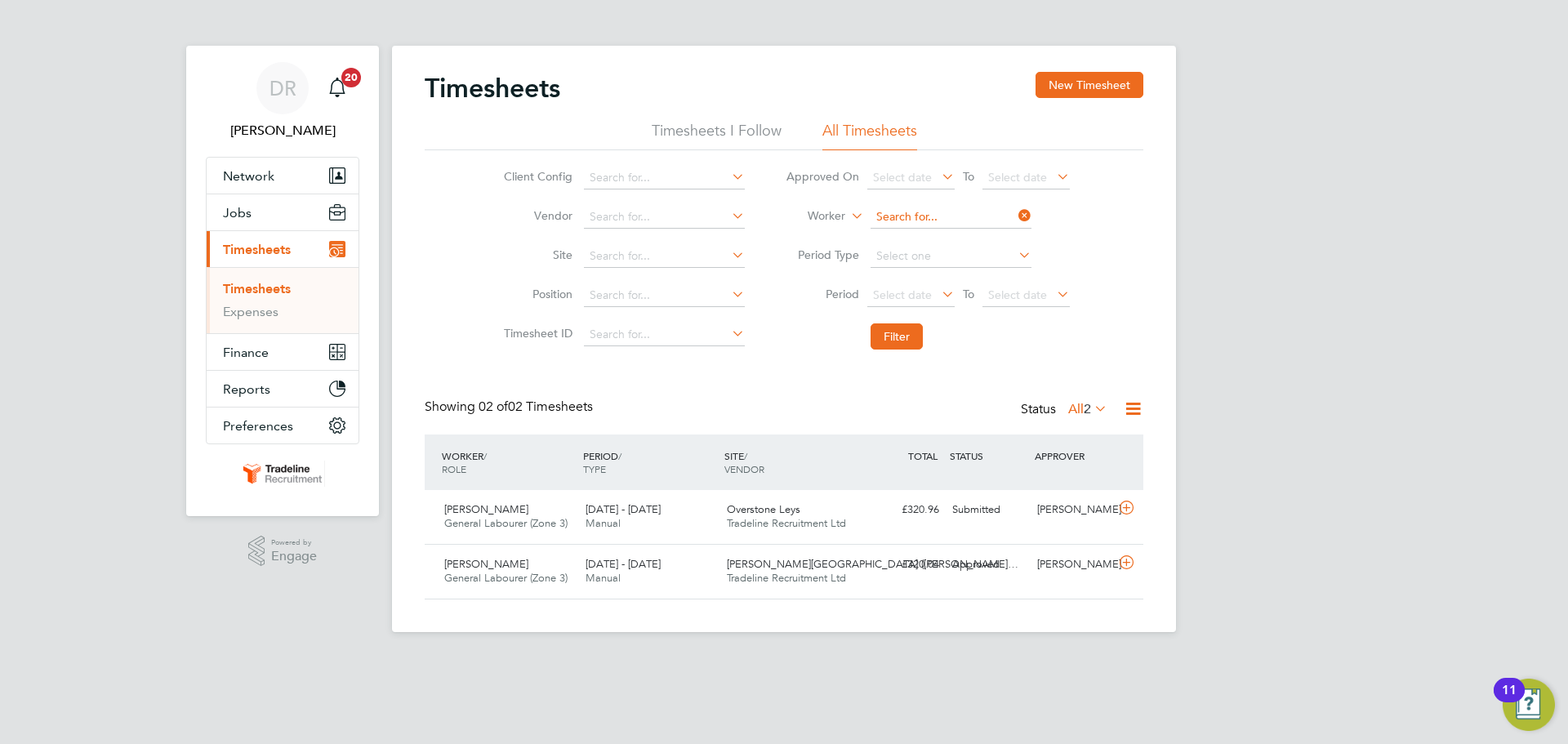
click at [923, 218] on input at bounding box center [951, 217] width 161 height 23
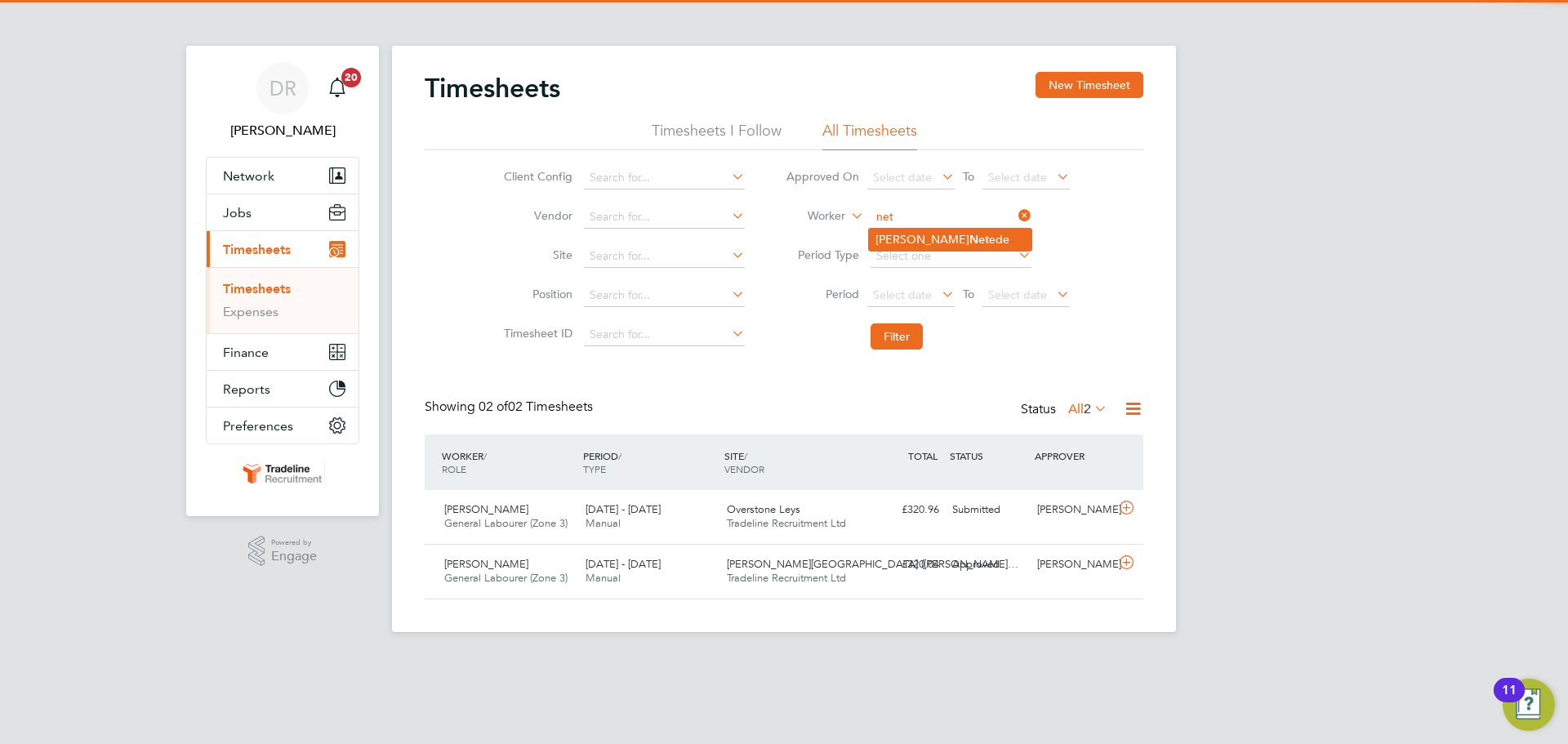
click at [898, 230] on li "[PERSON_NAME]" at bounding box center [950, 239] width 162 height 22
type input "[PERSON_NAME]"
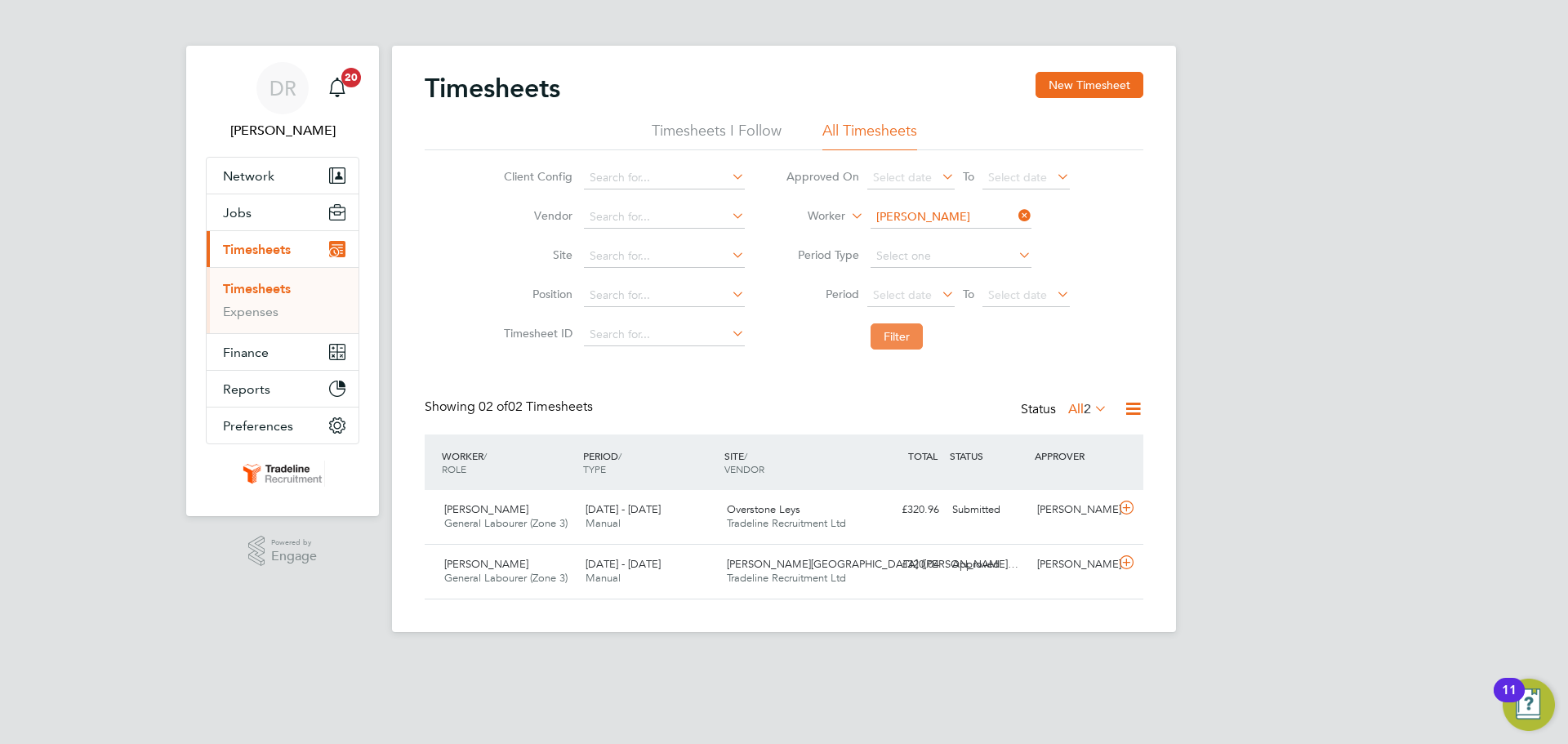
click at [902, 331] on button "Filter" at bounding box center [897, 336] width 52 height 26
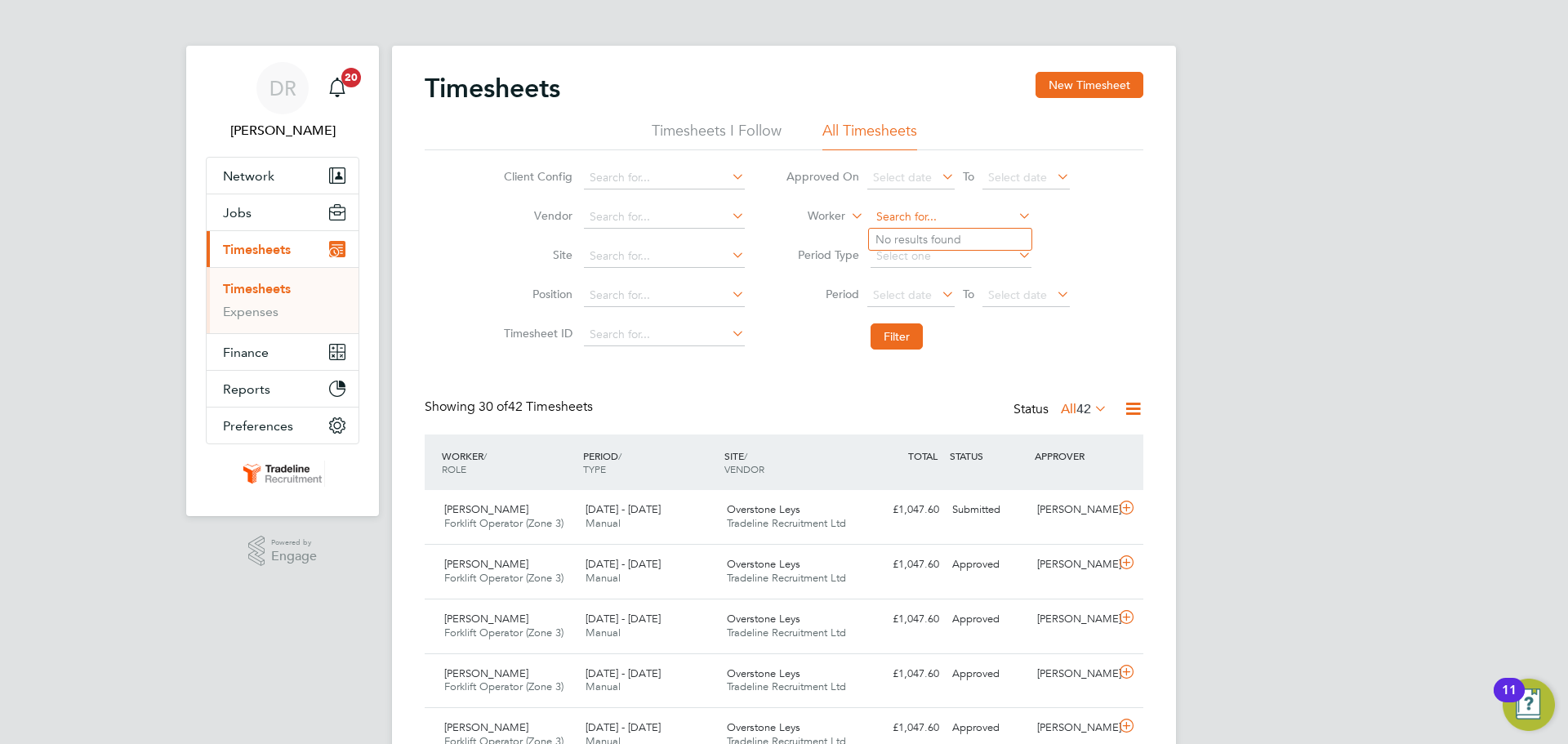
click at [923, 222] on input at bounding box center [951, 217] width 161 height 23
click at [918, 232] on li "[PERSON_NAME] ile" at bounding box center [950, 239] width 162 height 22
type input "Aurelian-[PERSON_NAME]"
click at [891, 332] on button "Filter" at bounding box center [897, 336] width 52 height 26
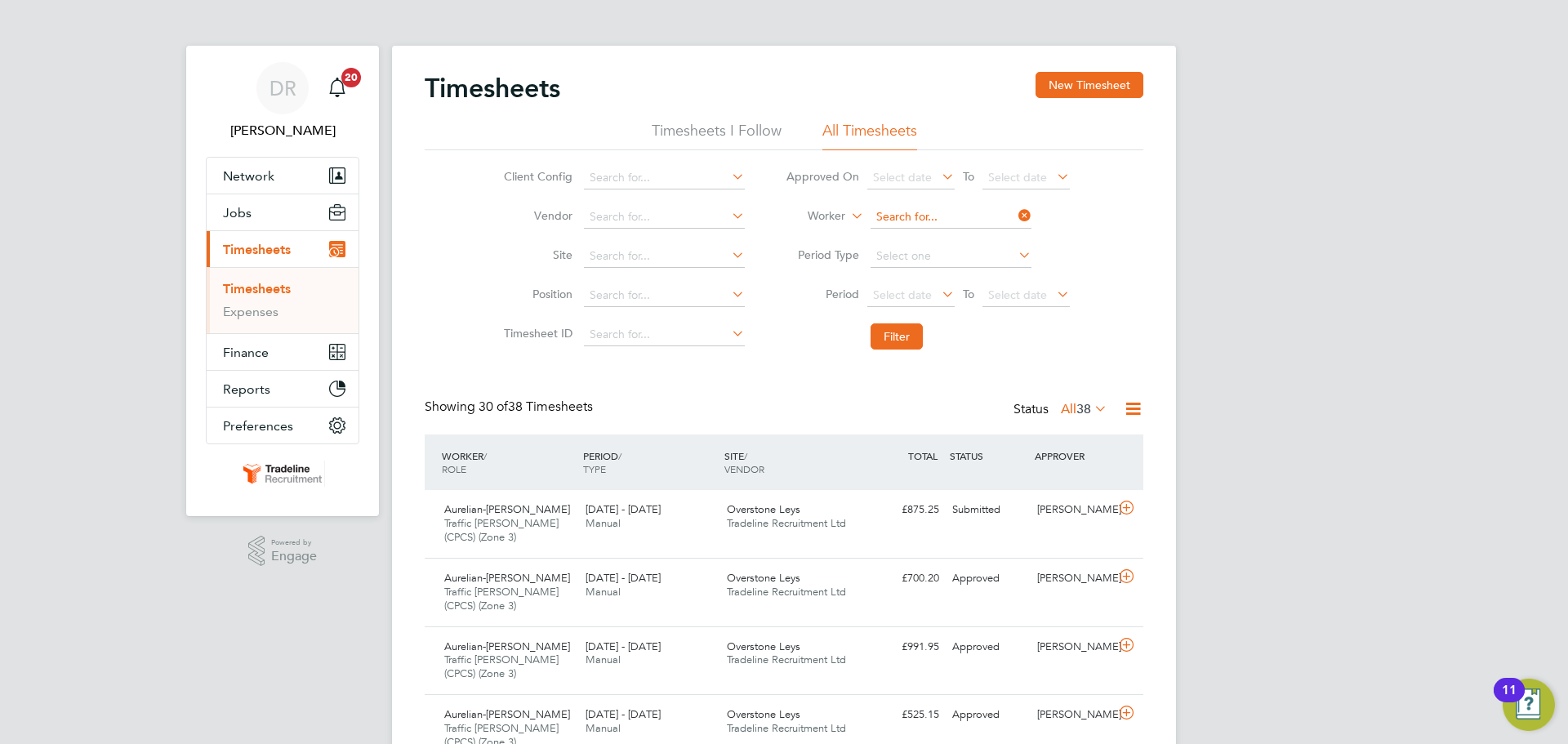
click at [904, 214] on input at bounding box center [951, 217] width 161 height 23
click at [969, 286] on b "Seb" at bounding box center [979, 284] width 20 height 14
type input "[PERSON_NAME]"
drag, startPoint x: 891, startPoint y: 332, endPoint x: 898, endPoint y: 282, distance: 50.5
click at [891, 333] on button "Filter" at bounding box center [897, 336] width 52 height 26
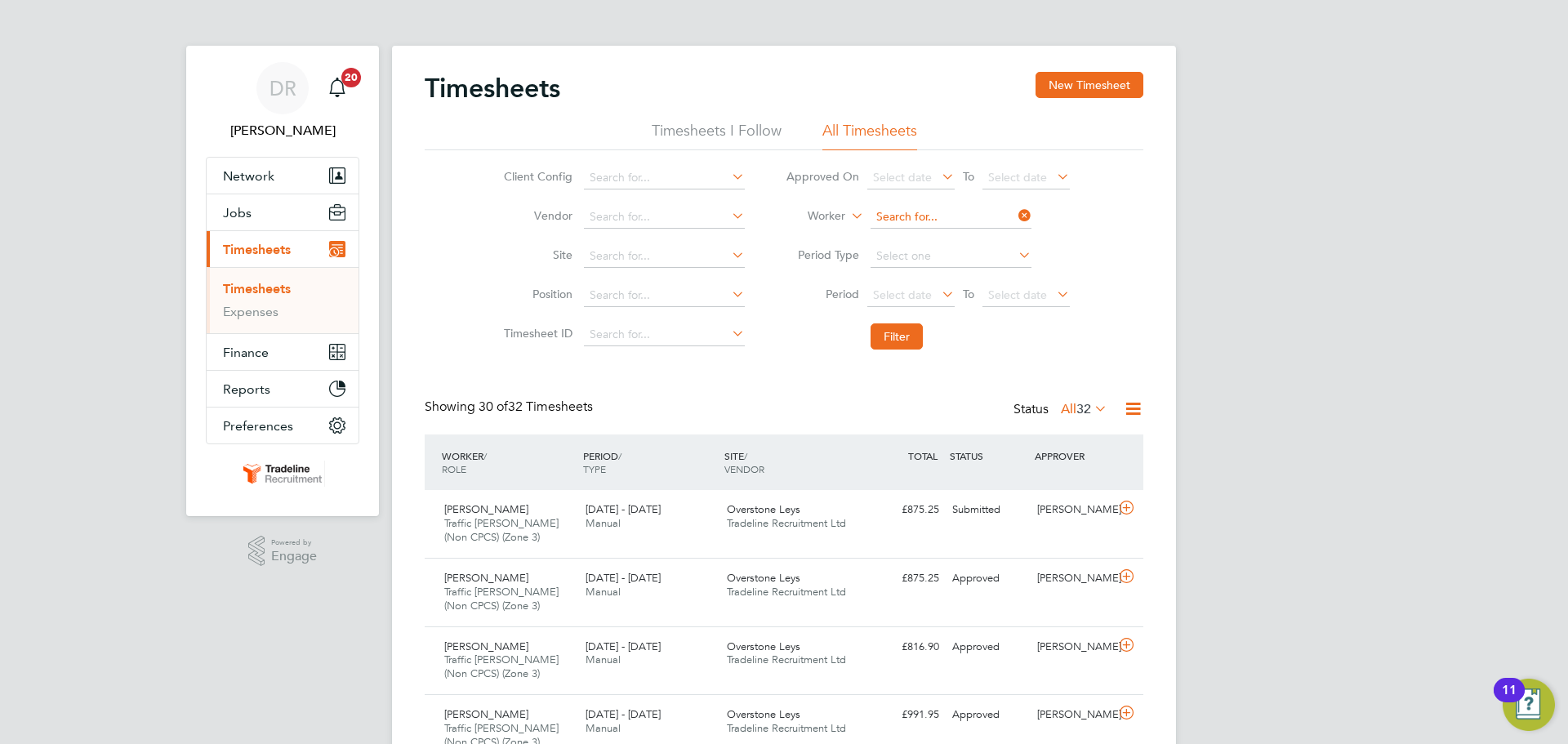
click at [913, 216] on input at bounding box center [951, 217] width 161 height 23
click at [969, 303] on b "Seb" at bounding box center [979, 305] width 20 height 14
type input "[PERSON_NAME]"
click at [903, 320] on li "Filter" at bounding box center [928, 336] width 325 height 43
click at [896, 340] on button "Filter" at bounding box center [897, 336] width 52 height 26
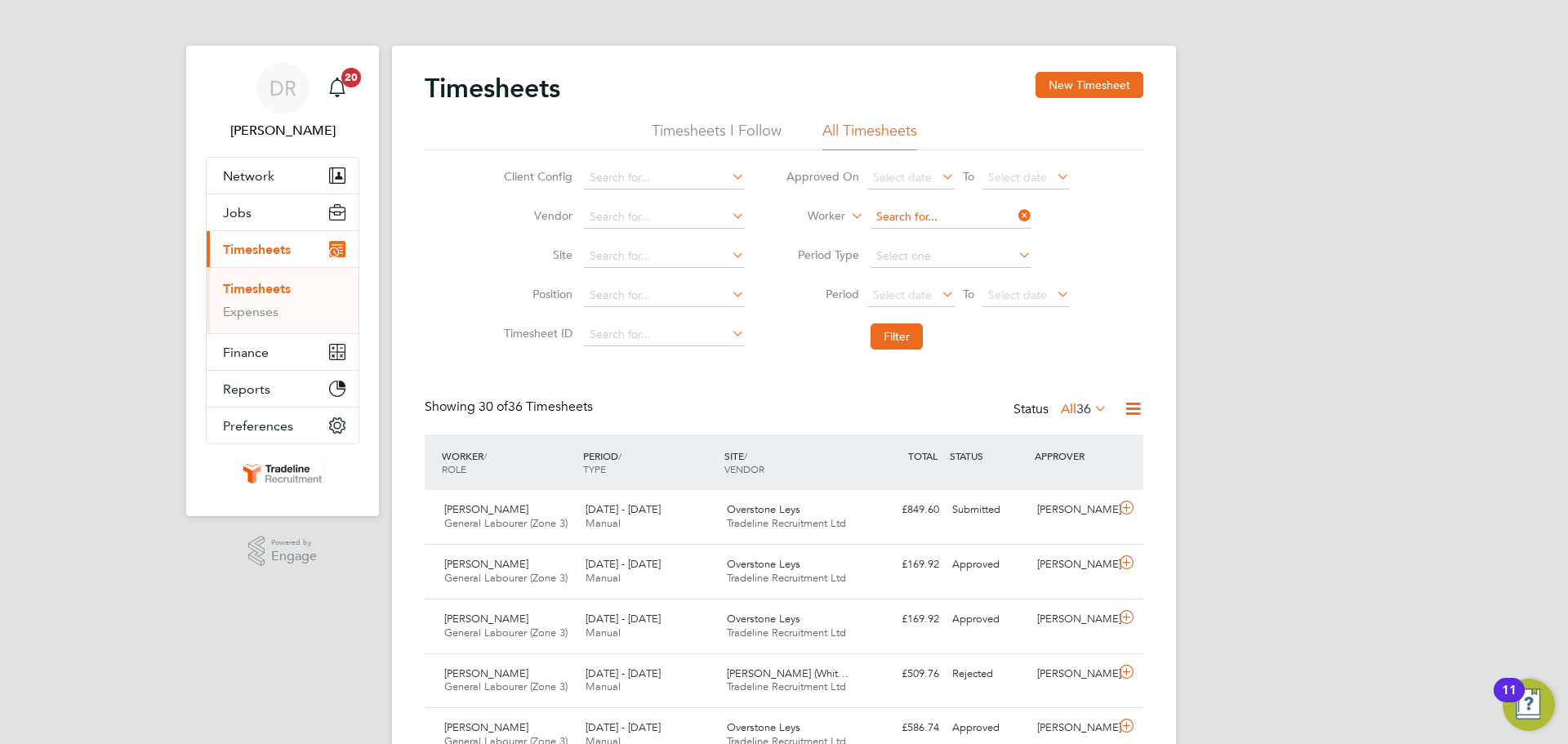
click at [914, 212] on input at bounding box center [951, 217] width 161 height 23
click at [969, 235] on b "Serb" at bounding box center [981, 239] width 24 height 14
type input "[PERSON_NAME]"
click at [911, 332] on button "Filter" at bounding box center [897, 336] width 52 height 26
click at [917, 215] on input at bounding box center [951, 217] width 161 height 23
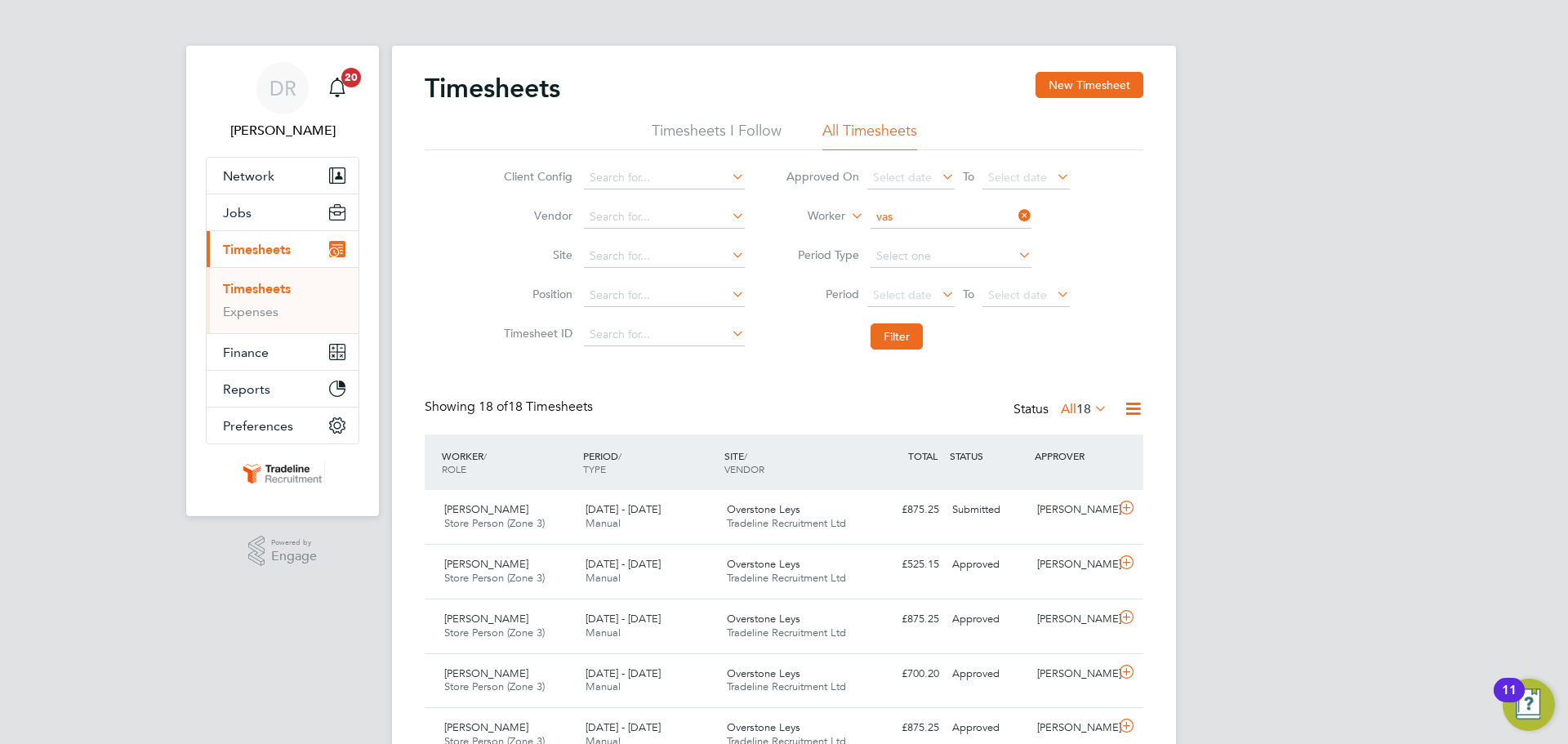
click at [928, 259] on b "Vas" at bounding box center [922, 261] width 18 height 14
type input "[PERSON_NAME]"
click at [902, 326] on button "Filter" at bounding box center [897, 336] width 52 height 26
click at [928, 220] on input at bounding box center [951, 217] width 161 height 23
click at [969, 279] on b "[PERSON_NAME]" at bounding box center [1016, 284] width 95 height 14
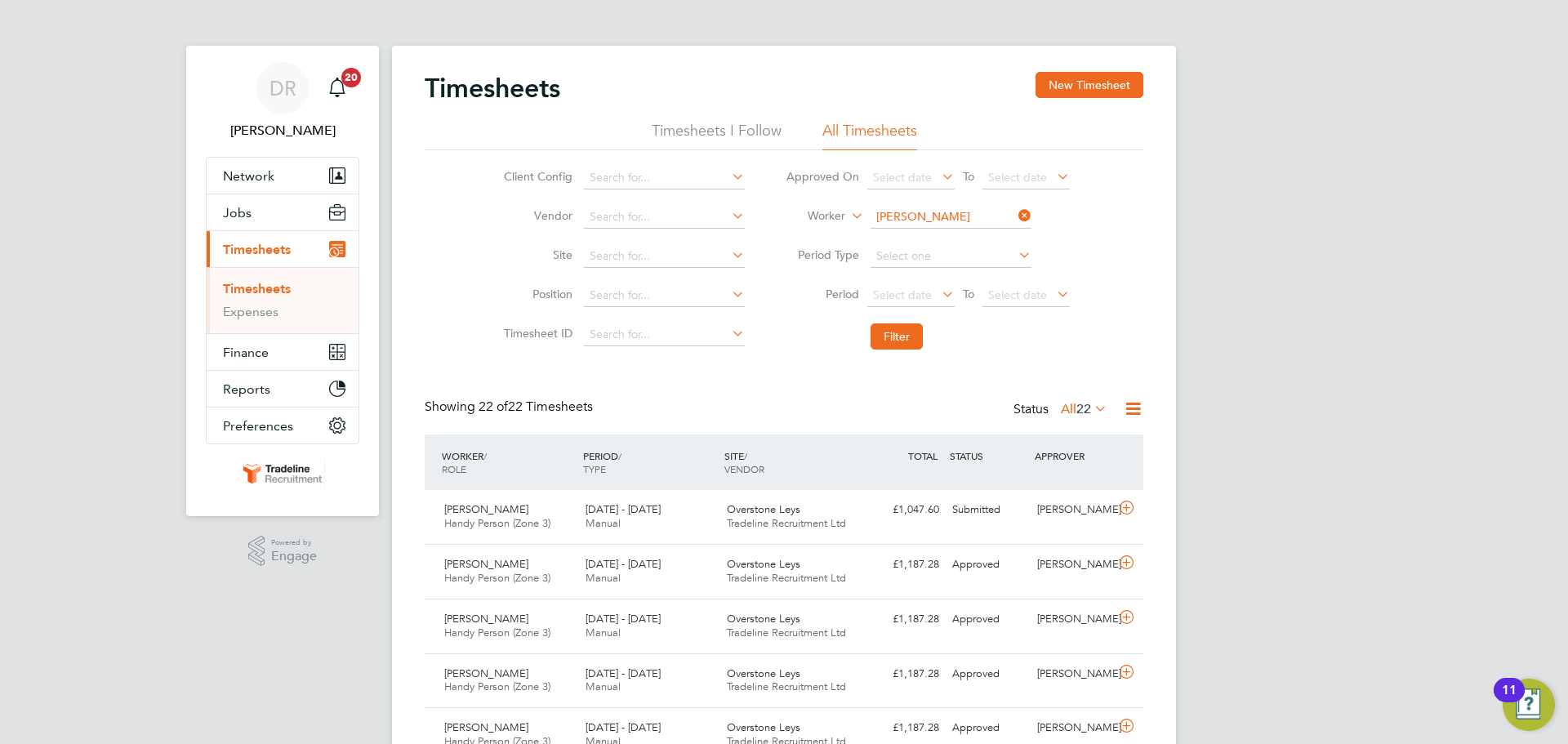
type input "[PERSON_NAME]"
click at [892, 338] on button "Filter" at bounding box center [897, 336] width 52 height 26
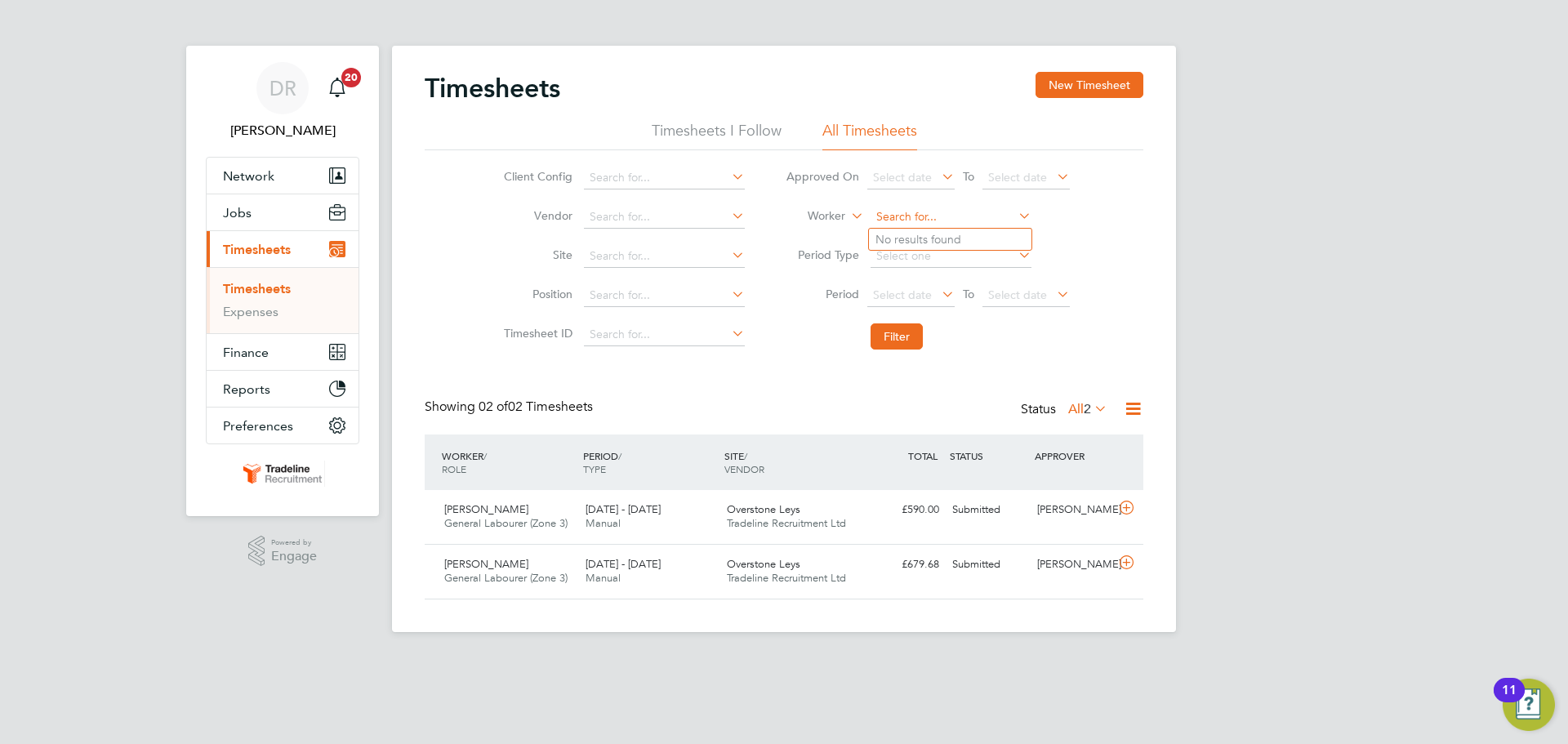
click at [923, 217] on input at bounding box center [951, 217] width 161 height 23
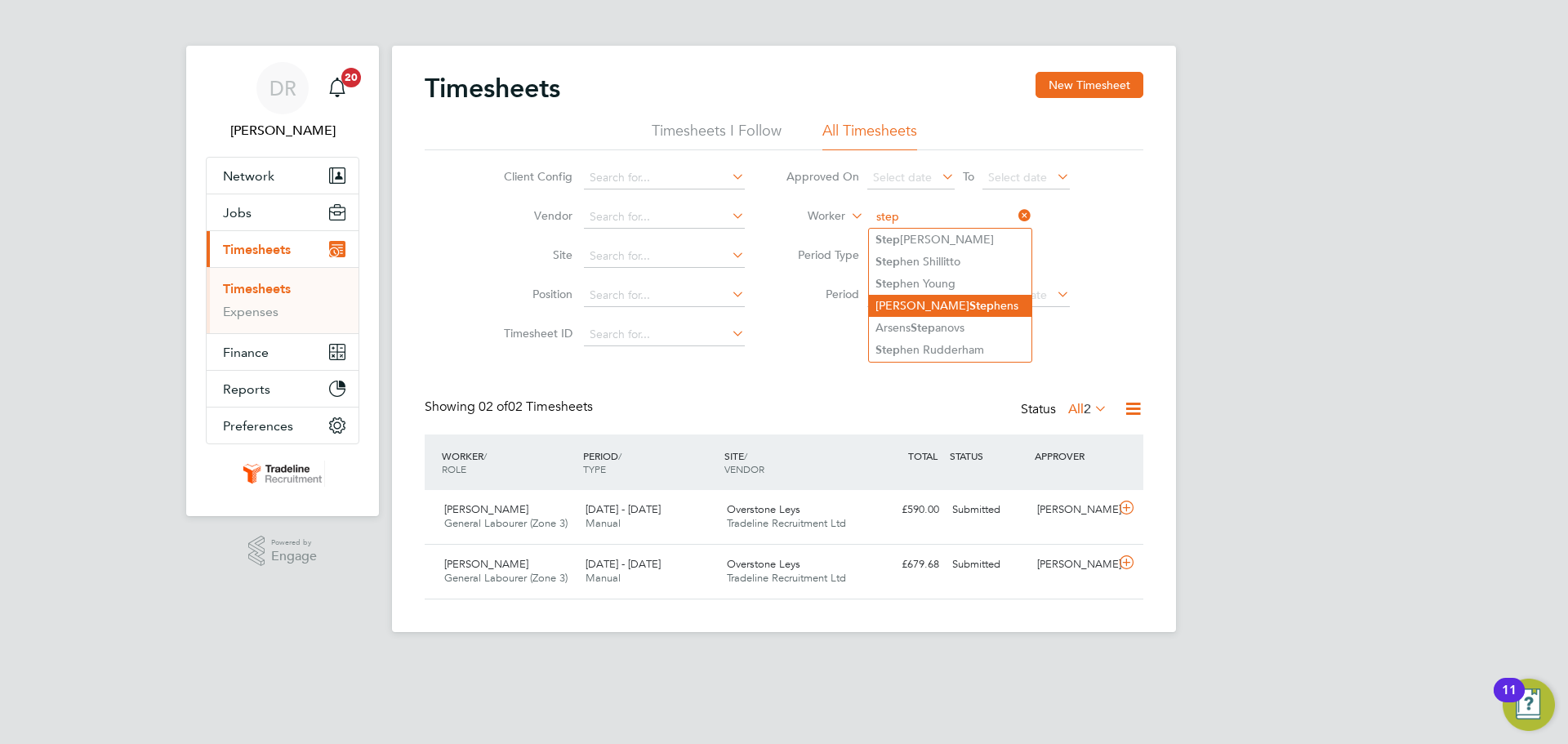
click at [969, 308] on b "Step" at bounding box center [981, 305] width 24 height 14
type input "[PERSON_NAME]"
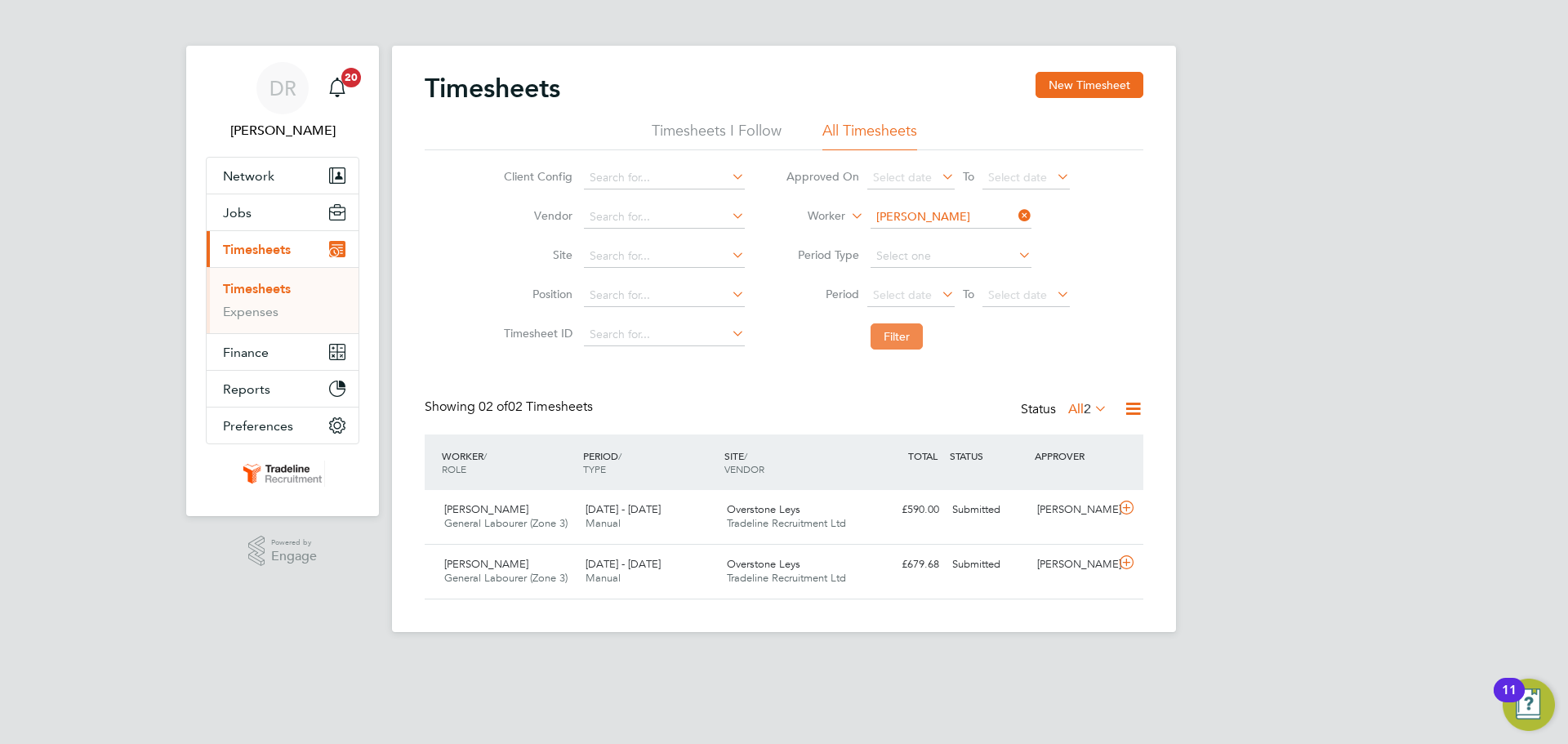
click at [891, 334] on button "Filter" at bounding box center [897, 336] width 52 height 26
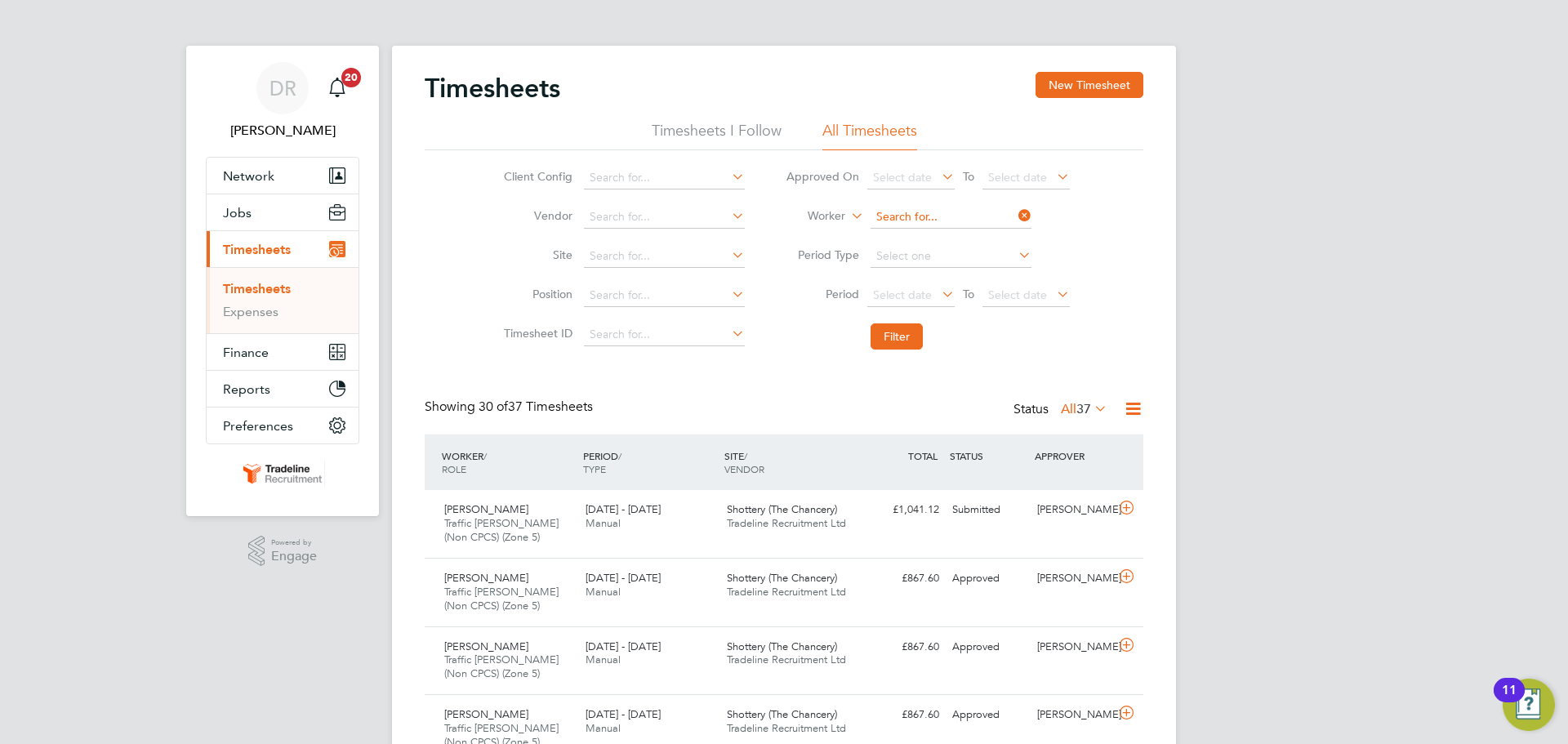
click at [921, 218] on input at bounding box center [951, 217] width 161 height 23
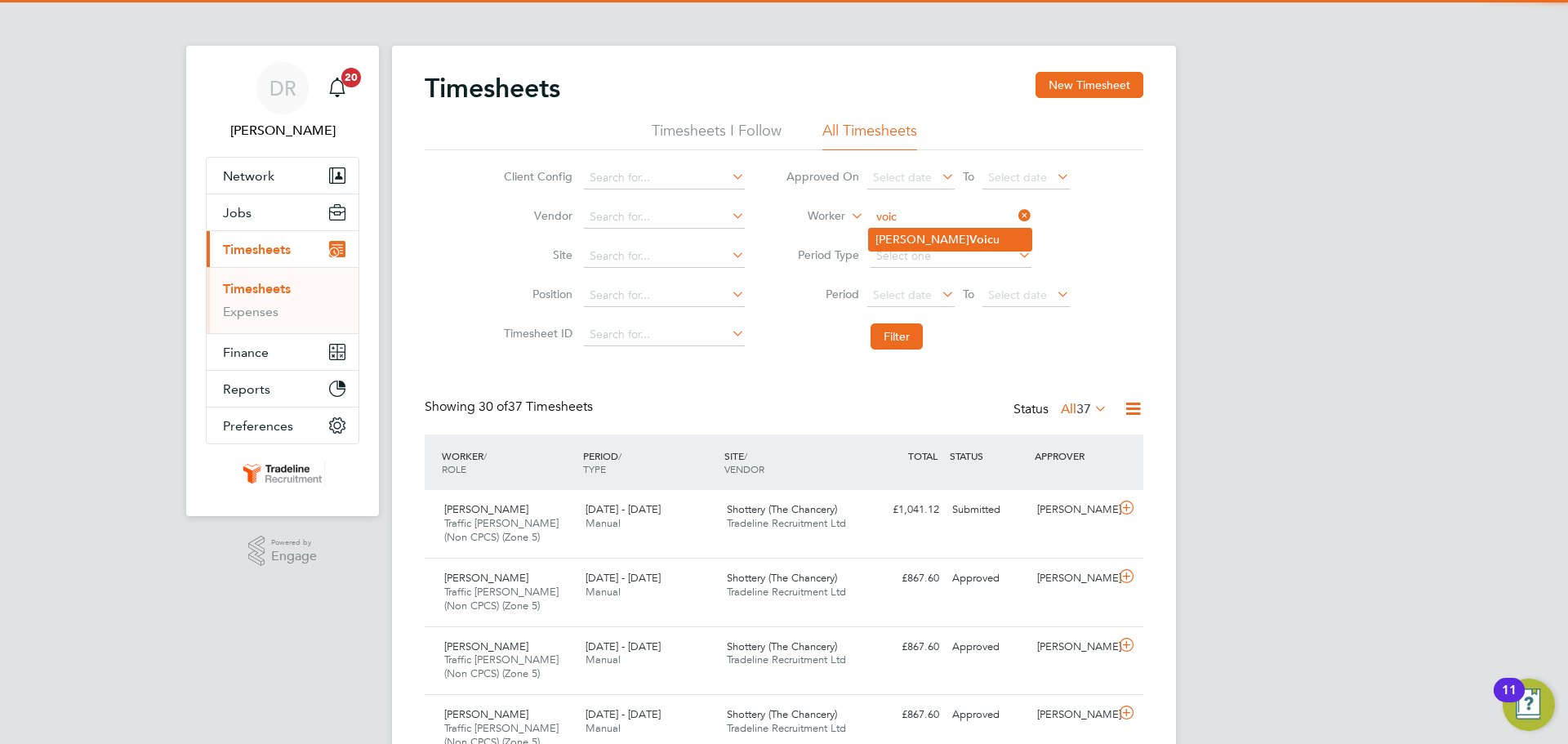
click at [921, 246] on li "[PERSON_NAME] u" at bounding box center [950, 239] width 162 height 22
type input "[PERSON_NAME]"
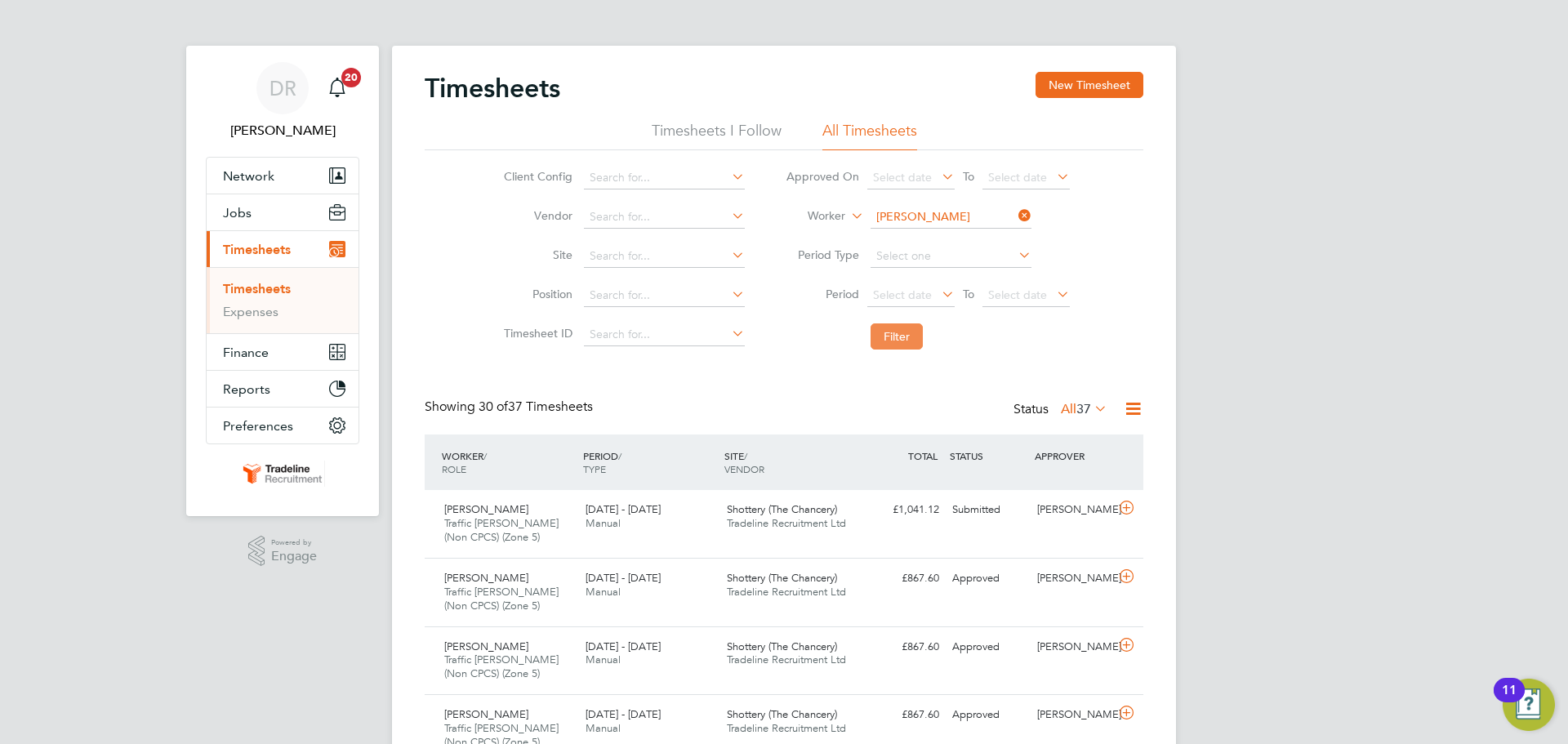
click at [895, 341] on button "Filter" at bounding box center [897, 336] width 52 height 26
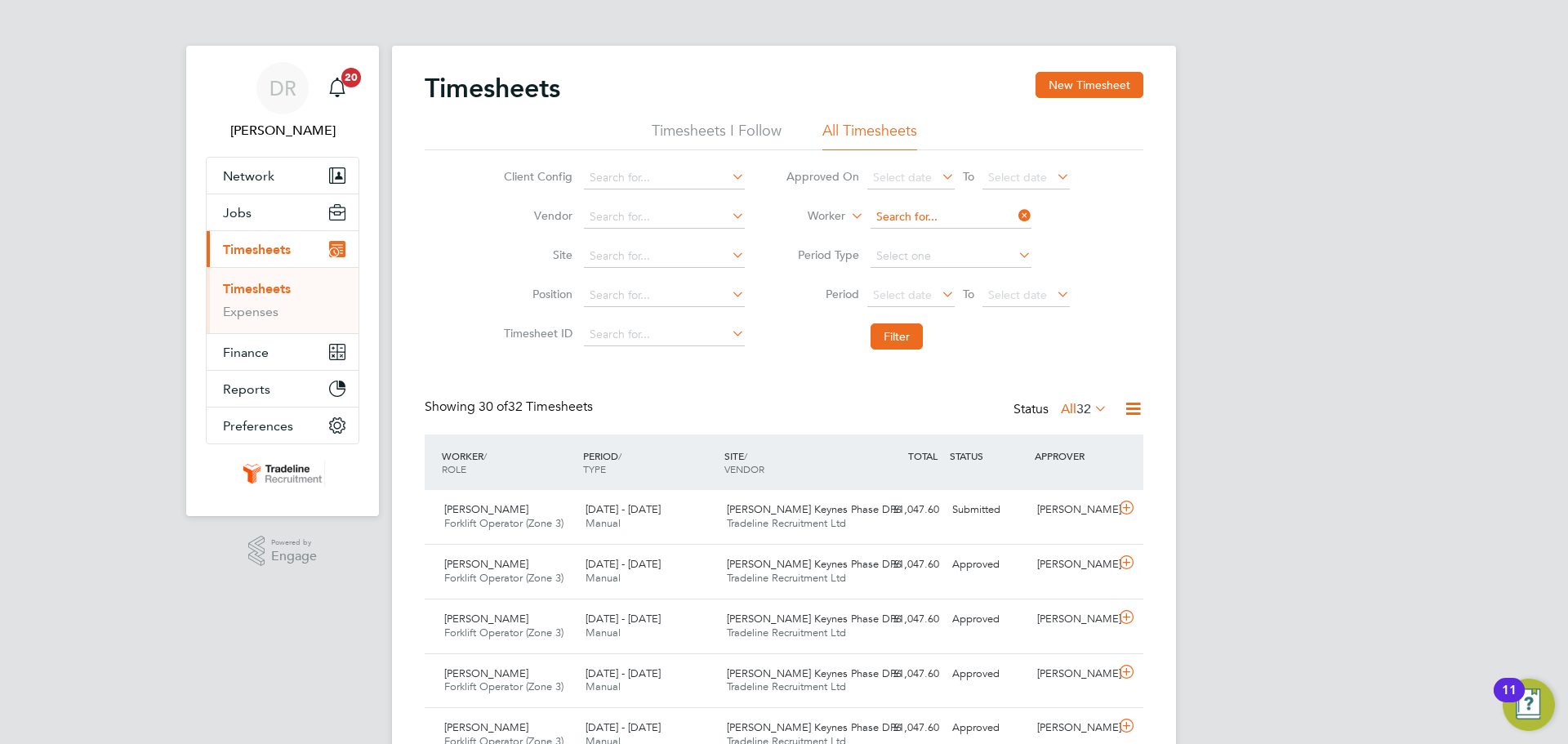
click at [900, 211] on input at bounding box center [951, 217] width 161 height 23
